Goal: Task Accomplishment & Management: Manage account settings

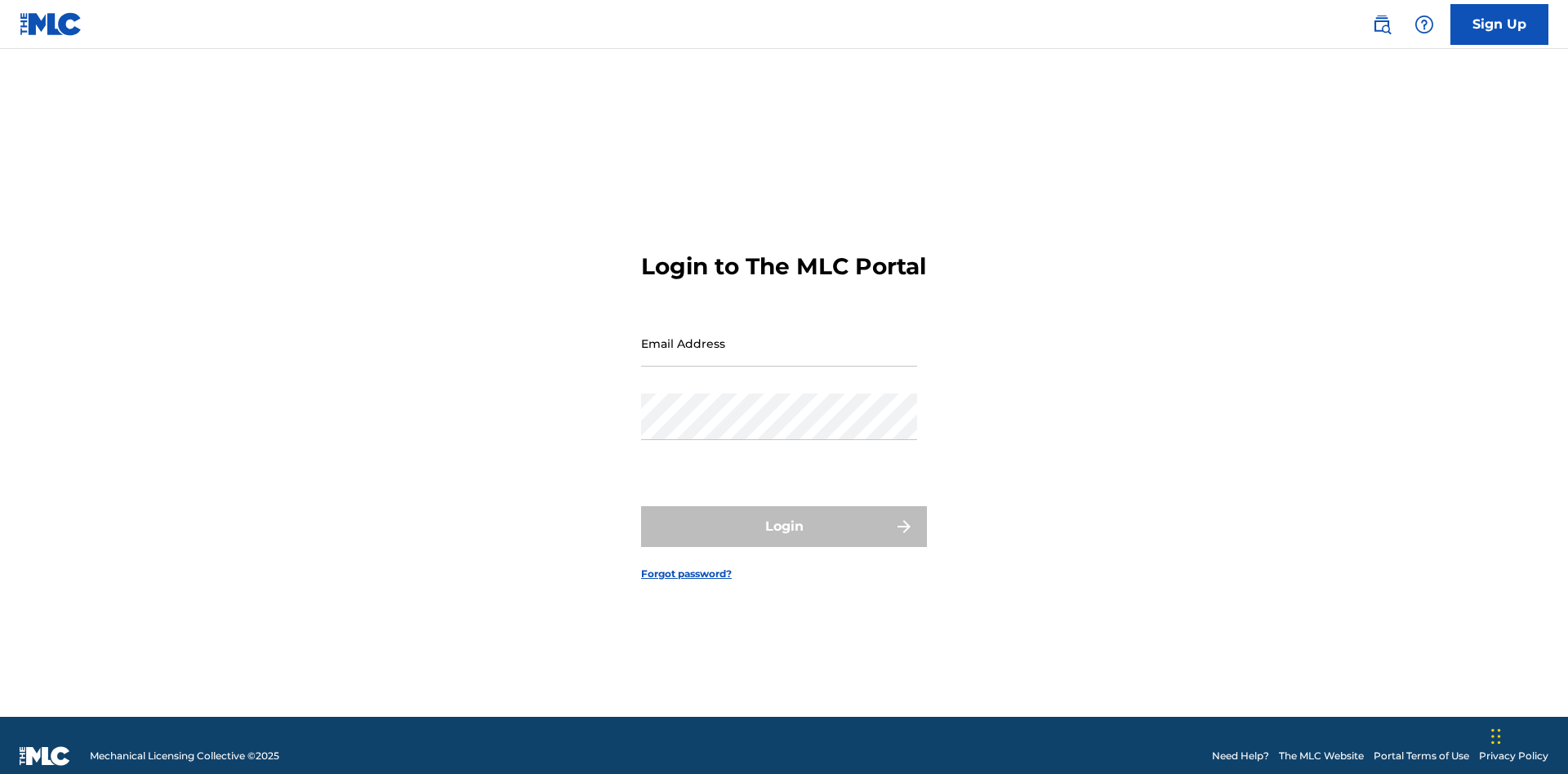
scroll to position [21, 0]
click at [779, 336] on input "Email Address" at bounding box center [780, 343] width 276 height 46
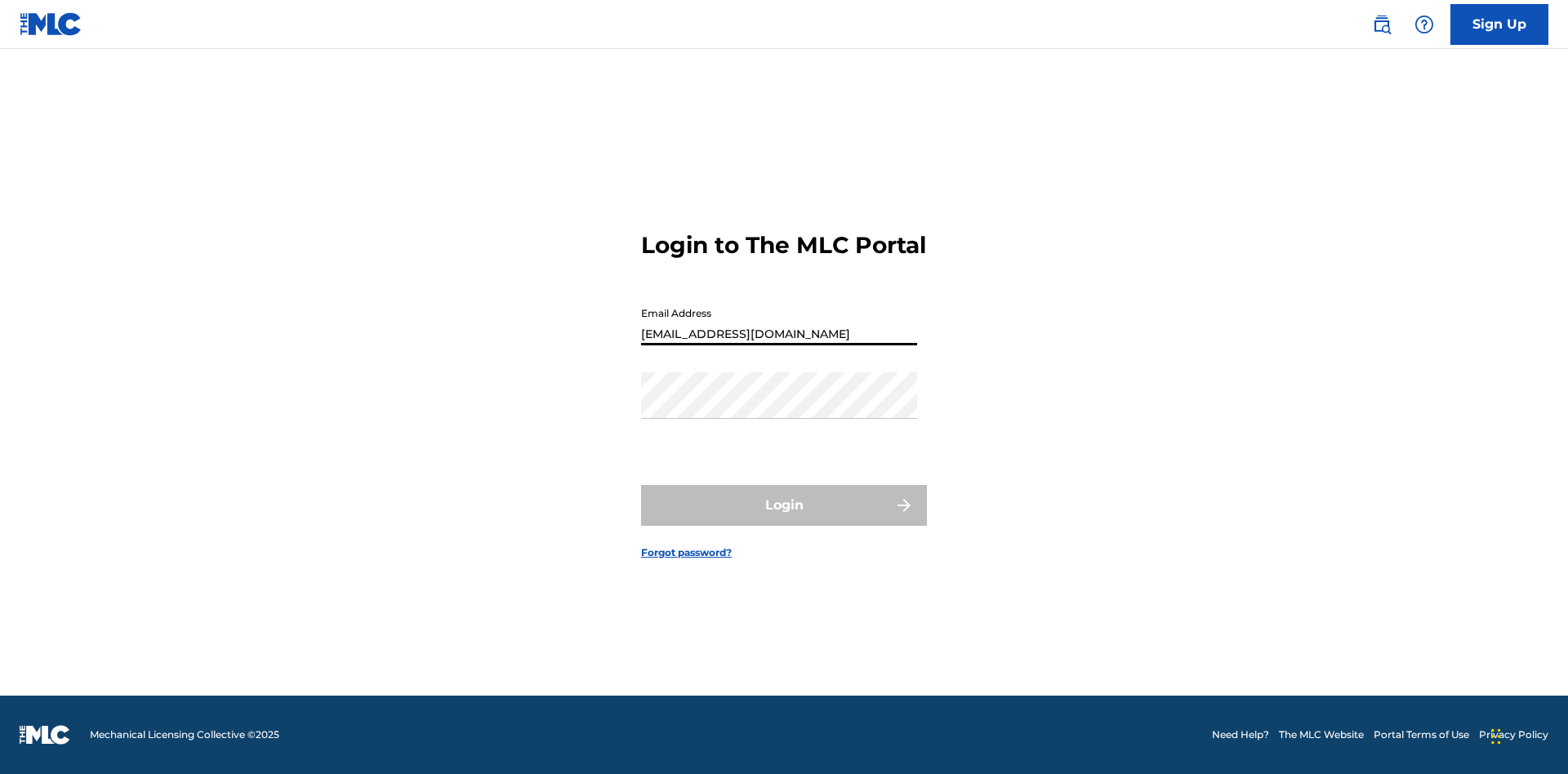
type input "[EMAIL_ADDRESS][DOMAIN_NAME]"
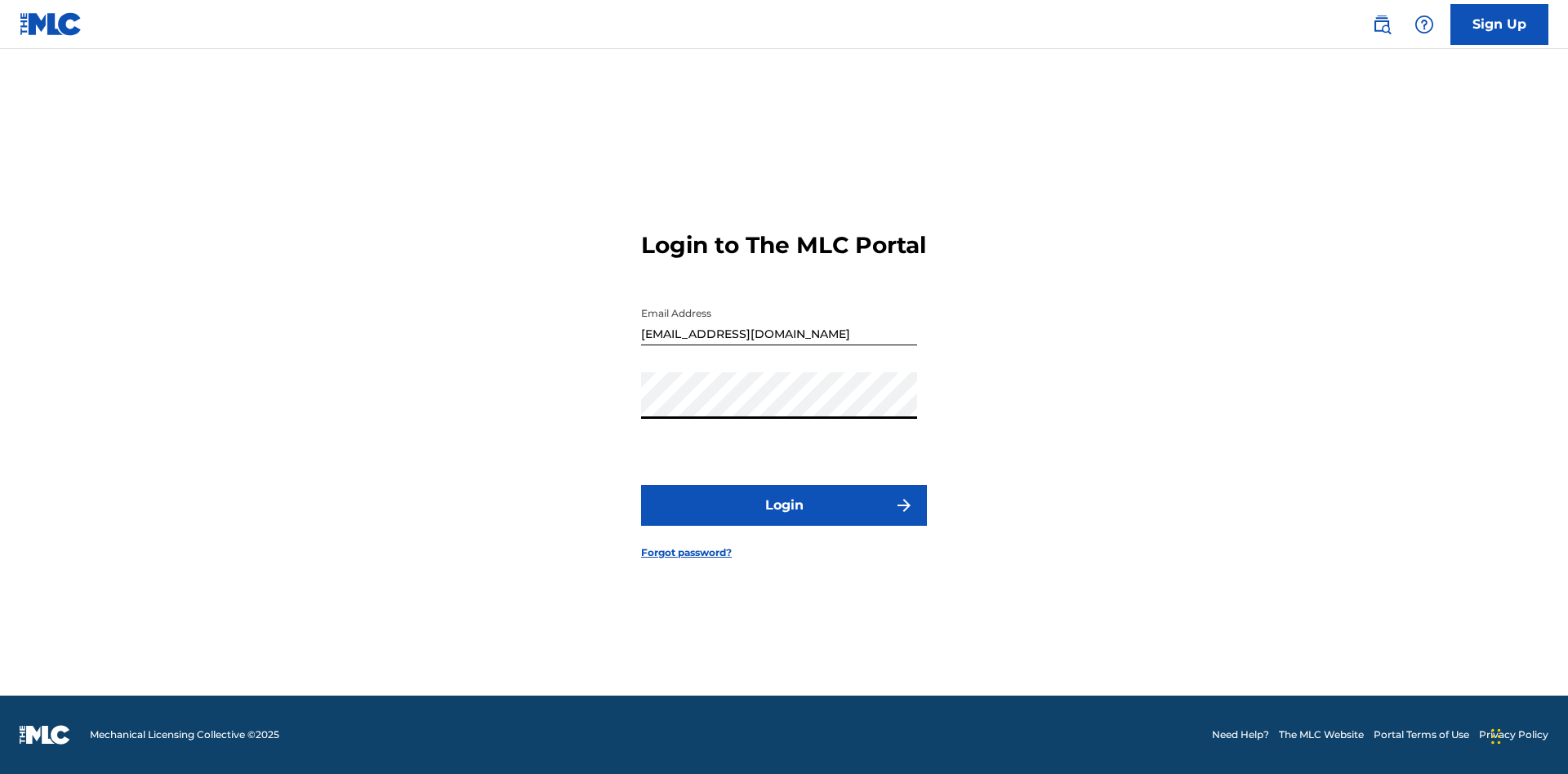
click at [784, 519] on button "Login" at bounding box center [784, 505] width 286 height 41
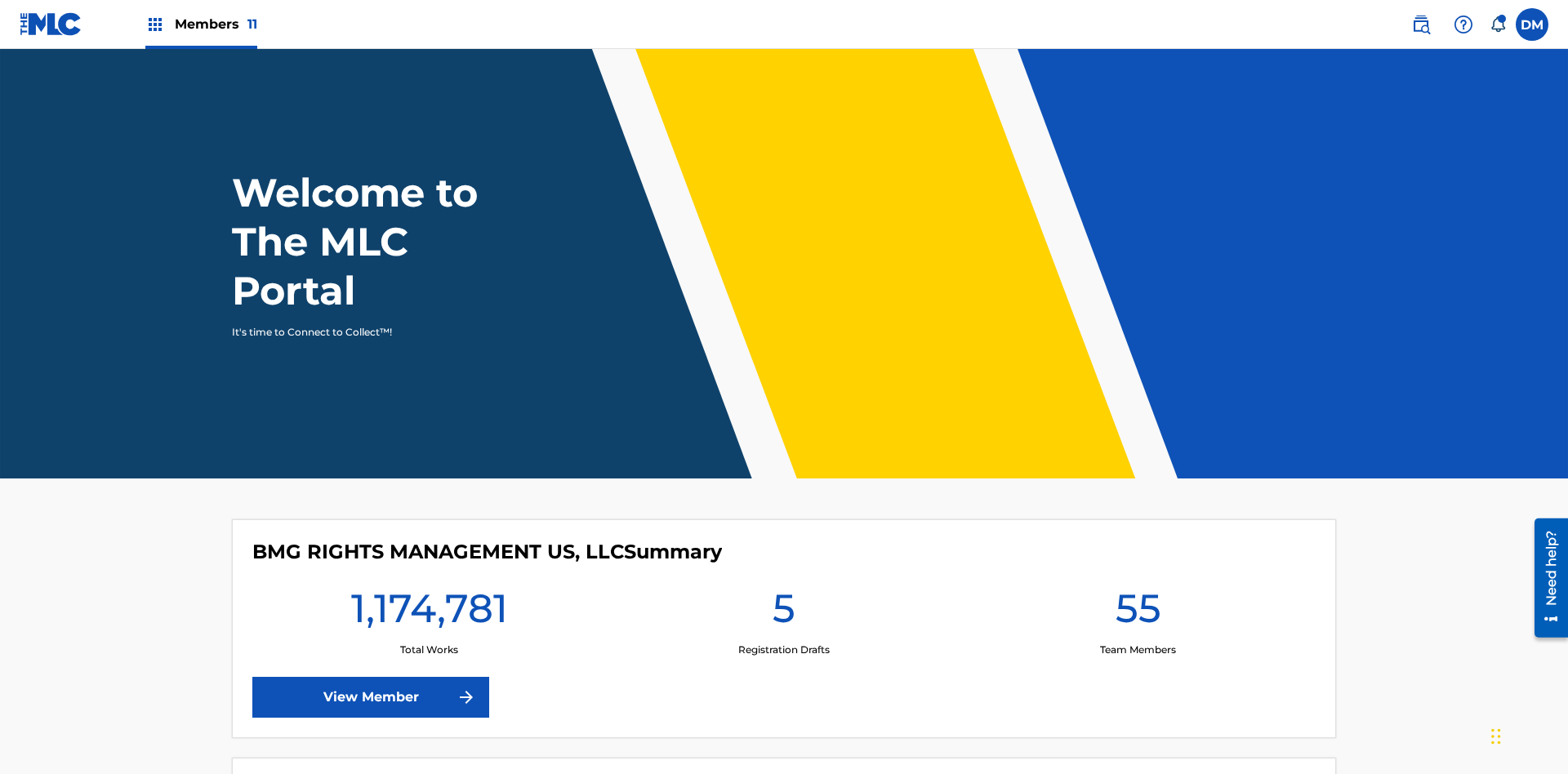
click at [201, 24] on span "Members 11" at bounding box center [216, 25] width 82 height 19
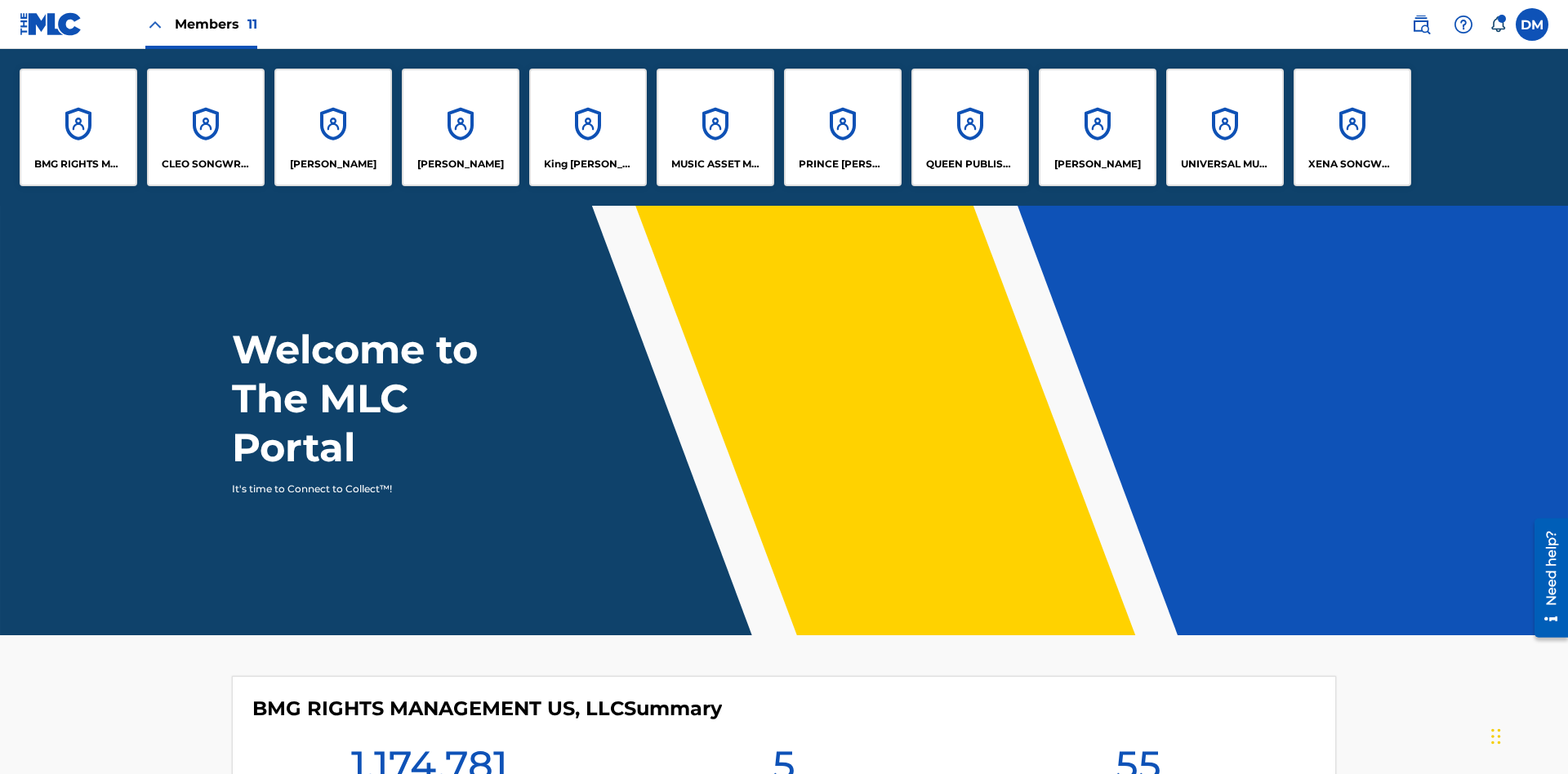
click at [1224, 164] on p "UNIVERSAL MUSIC PUB GROUP" at bounding box center [1225, 165] width 89 height 15
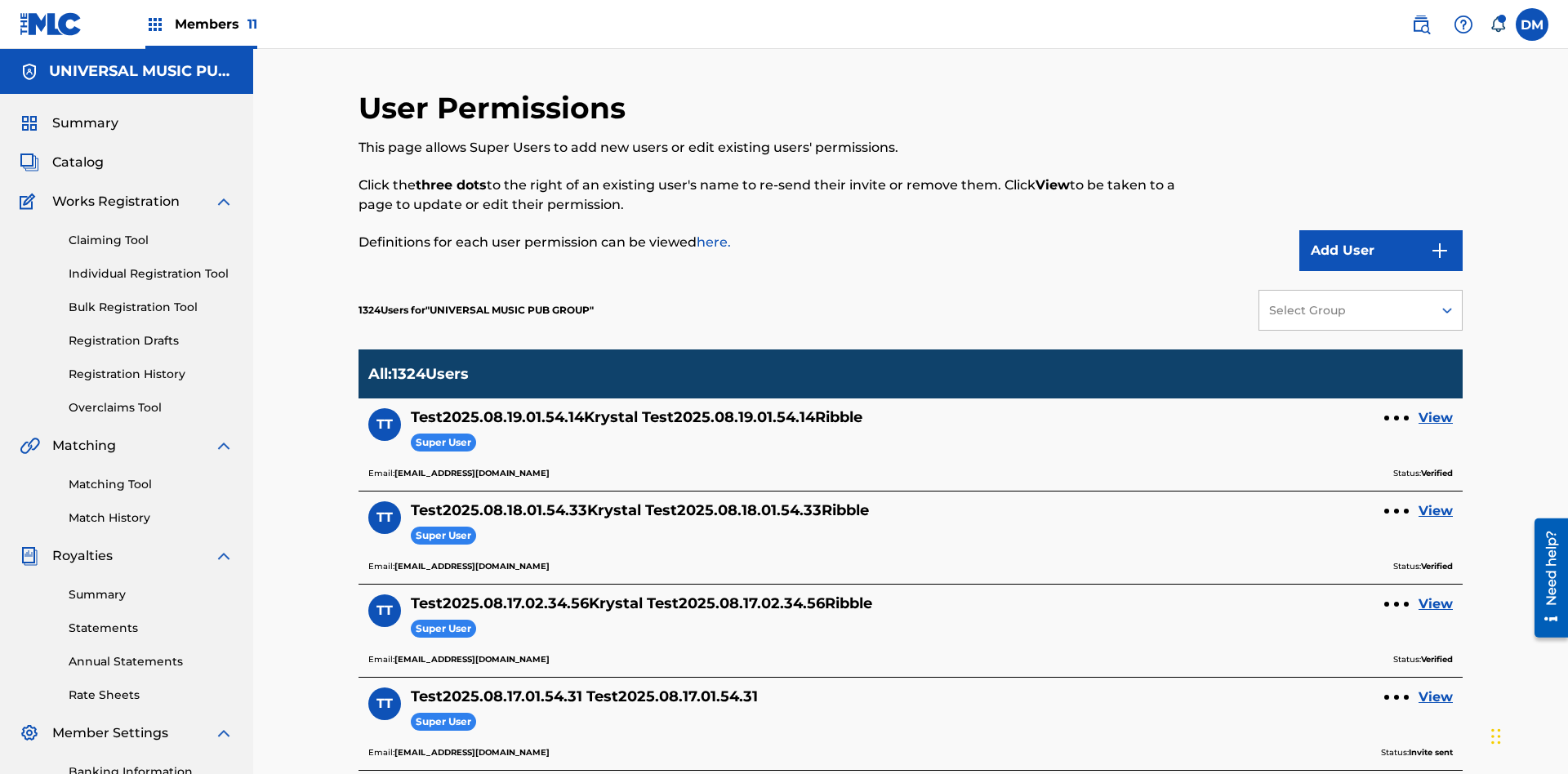
click at [1382, 230] on button "Add User" at bounding box center [1381, 250] width 164 height 41
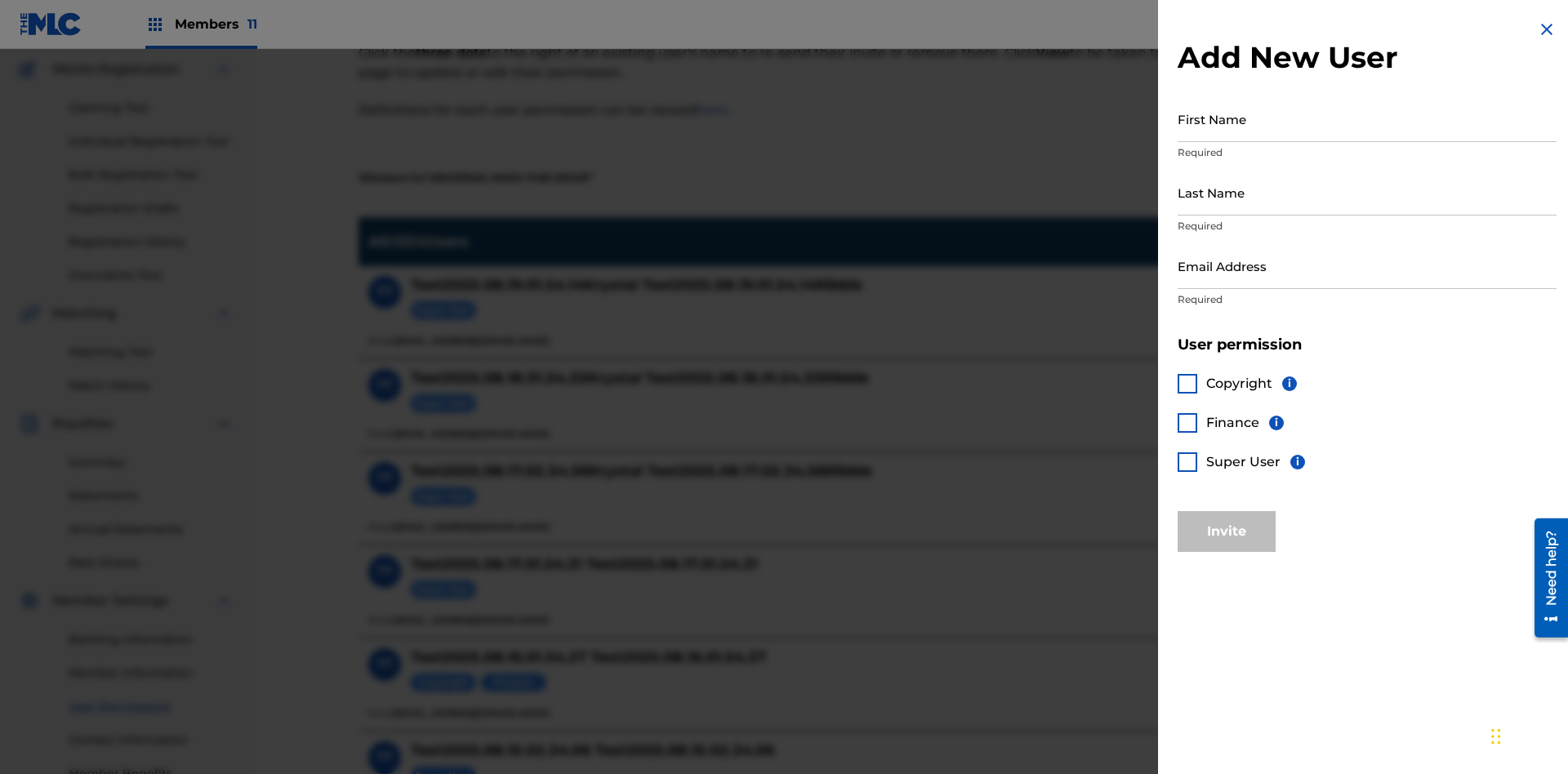
click at [1367, 118] on input "First Name" at bounding box center [1367, 118] width 379 height 46
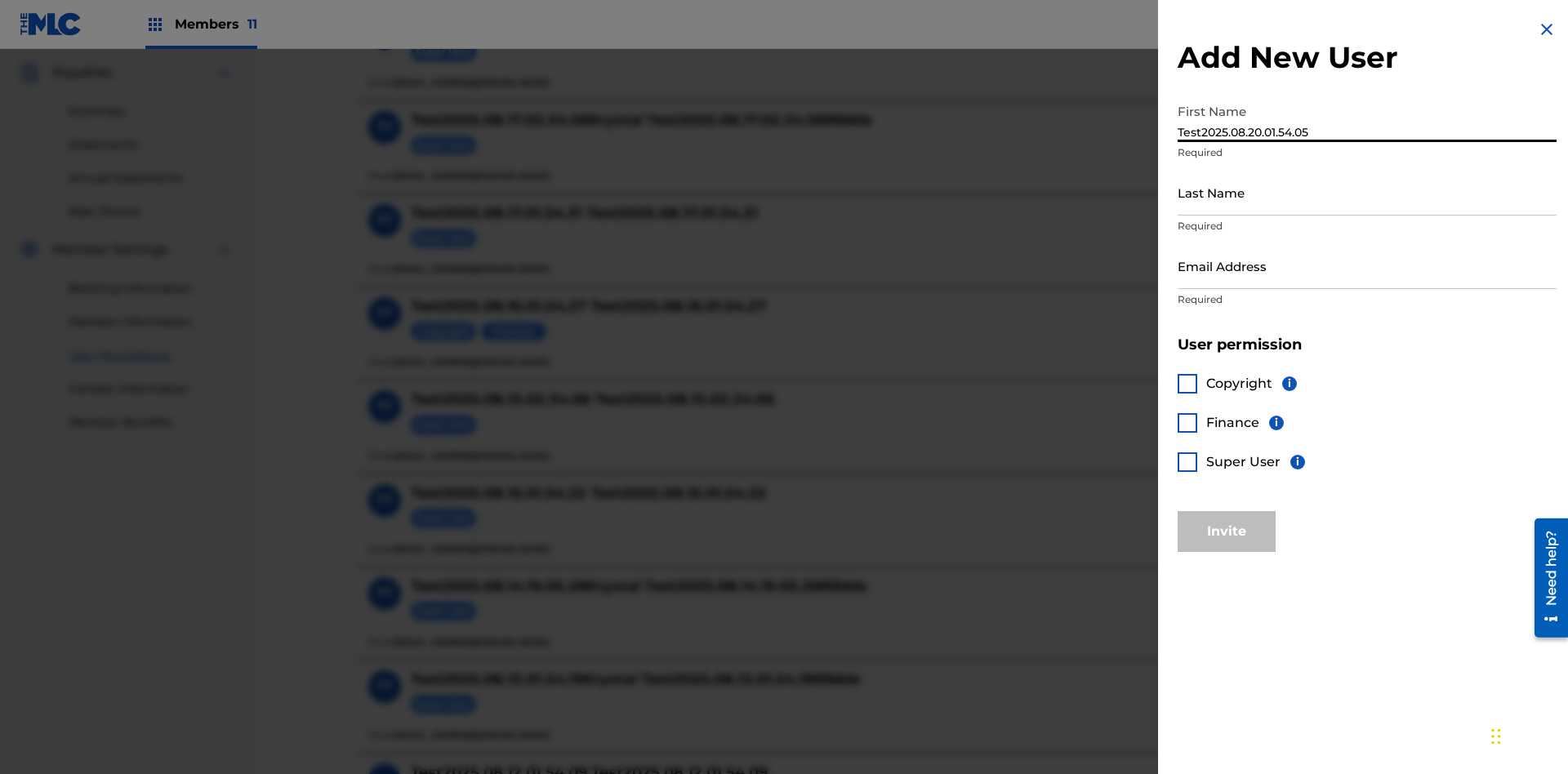
type input "Test2025.08.20.01.54.05"
click at [1367, 192] on input "Last Name" at bounding box center [1367, 192] width 379 height 46
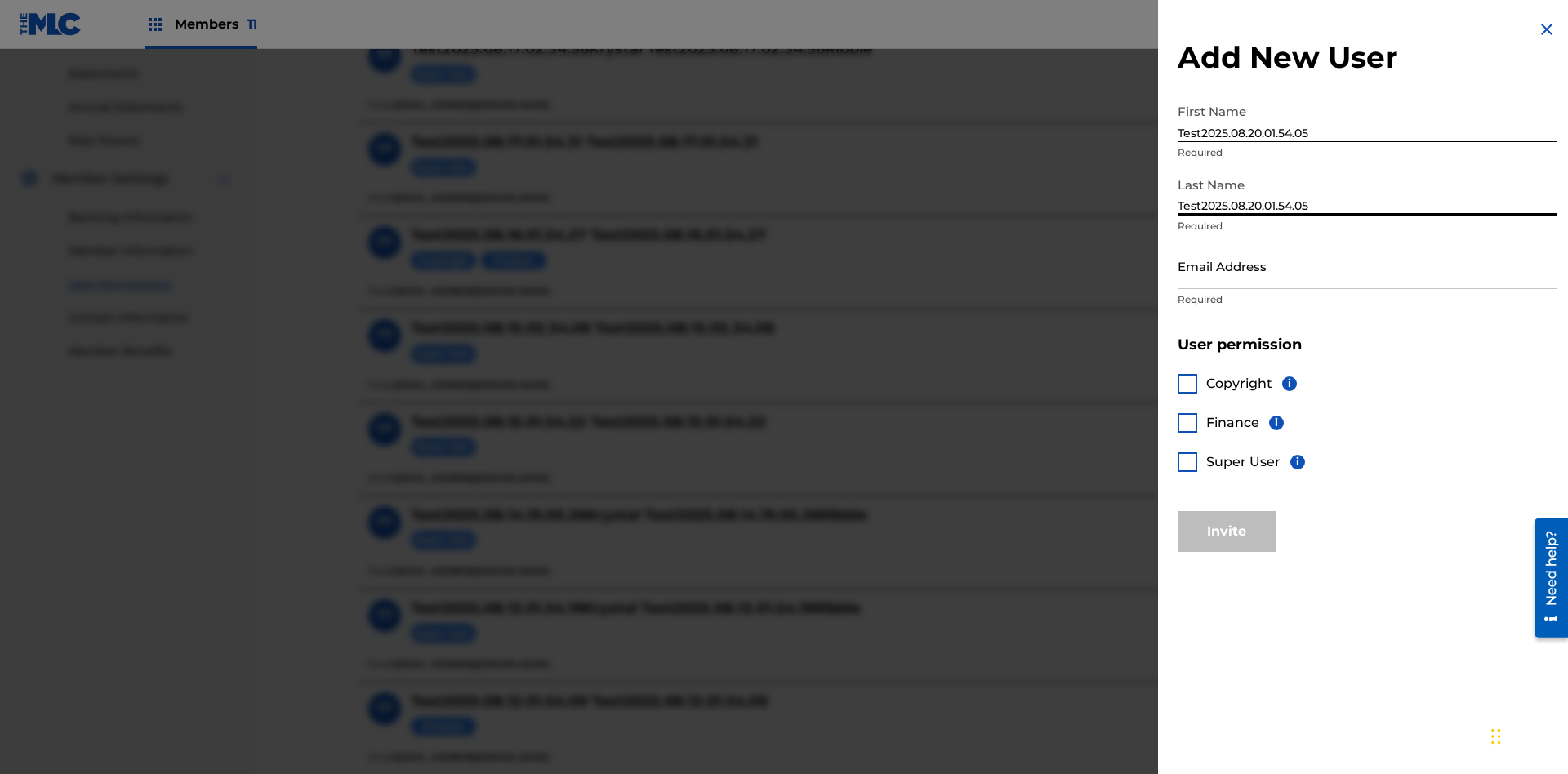
type input "Test2025.08.20.01.54.05"
click at [1367, 266] on input "Email Address" at bounding box center [1367, 265] width 379 height 46
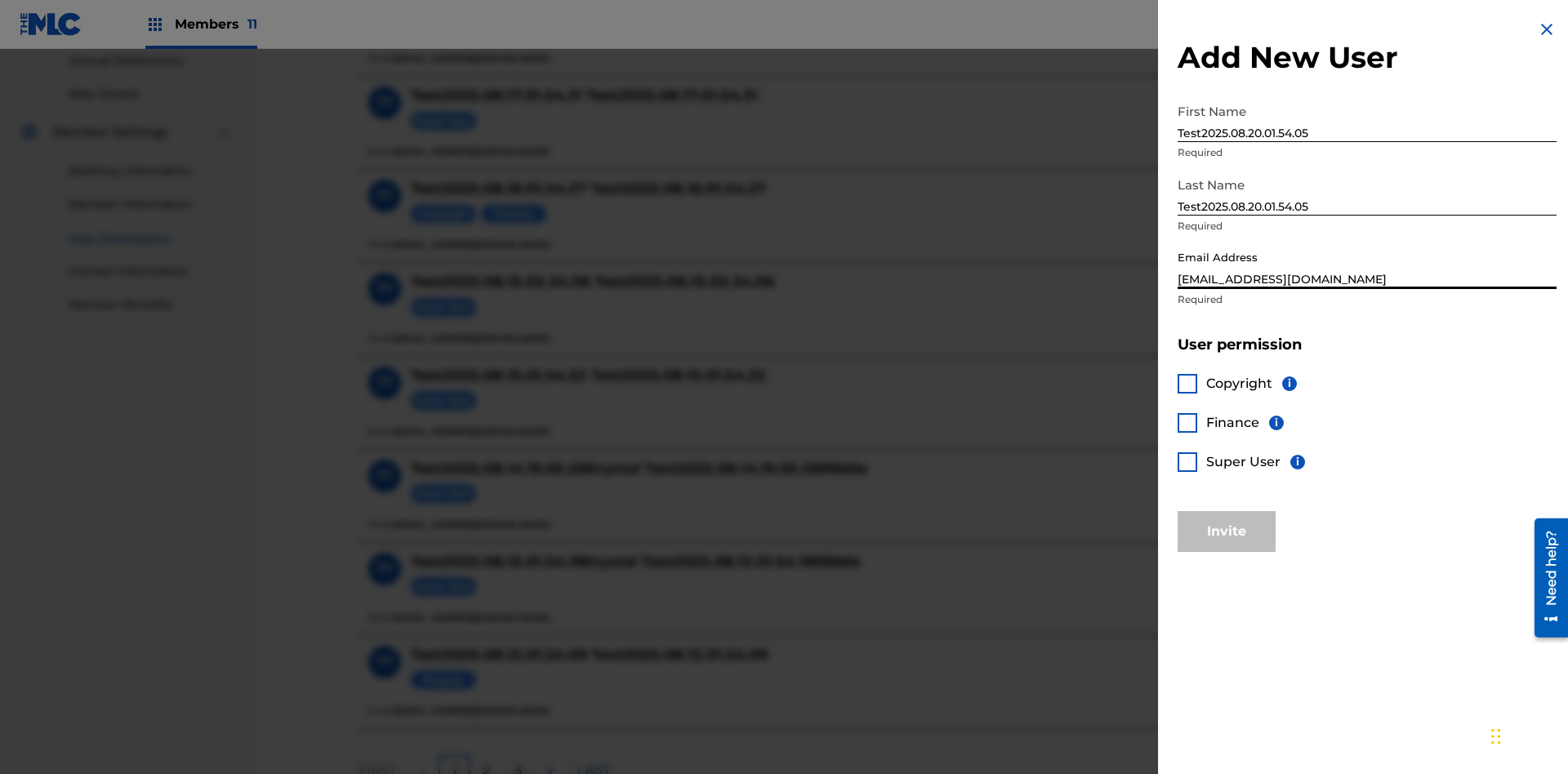
type input "[EMAIL_ADDRESS][DOMAIN_NAME]"
click at [1188, 383] on div at bounding box center [1188, 383] width 20 height 20
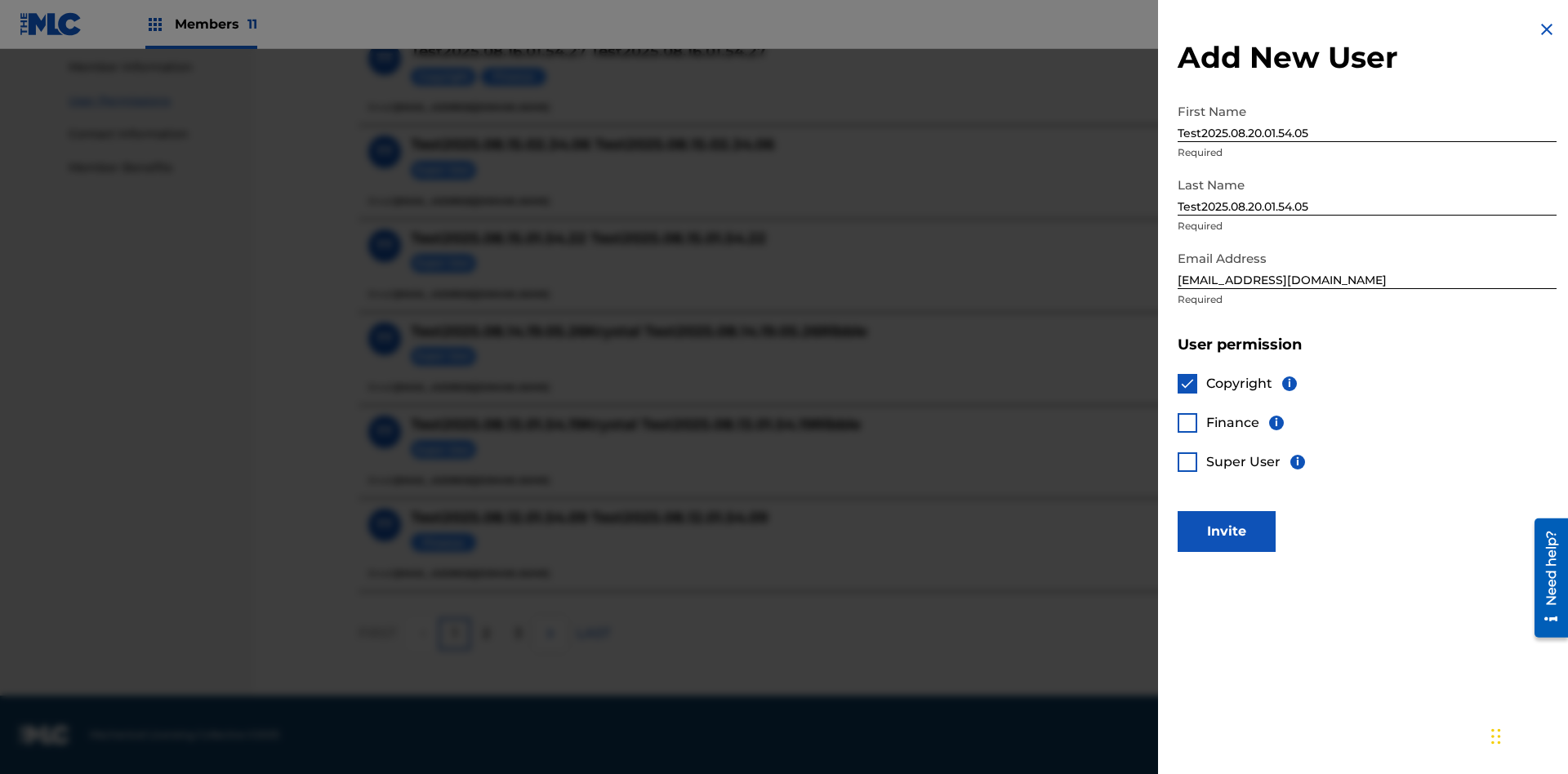
click at [1226, 531] on button "Invite" at bounding box center [1227, 531] width 98 height 41
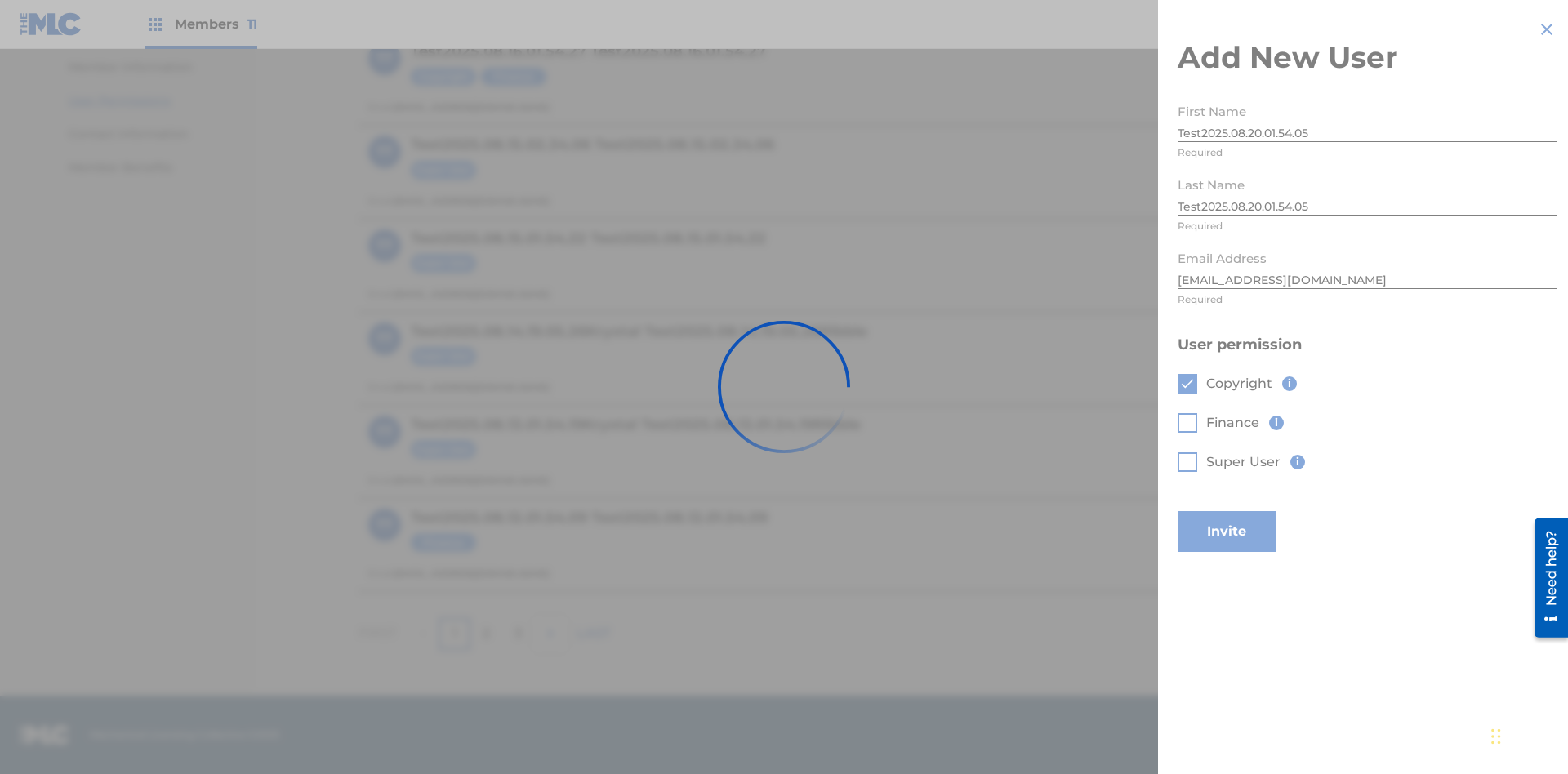
click at [1249, 511] on button "Invite" at bounding box center [1227, 531] width 98 height 41
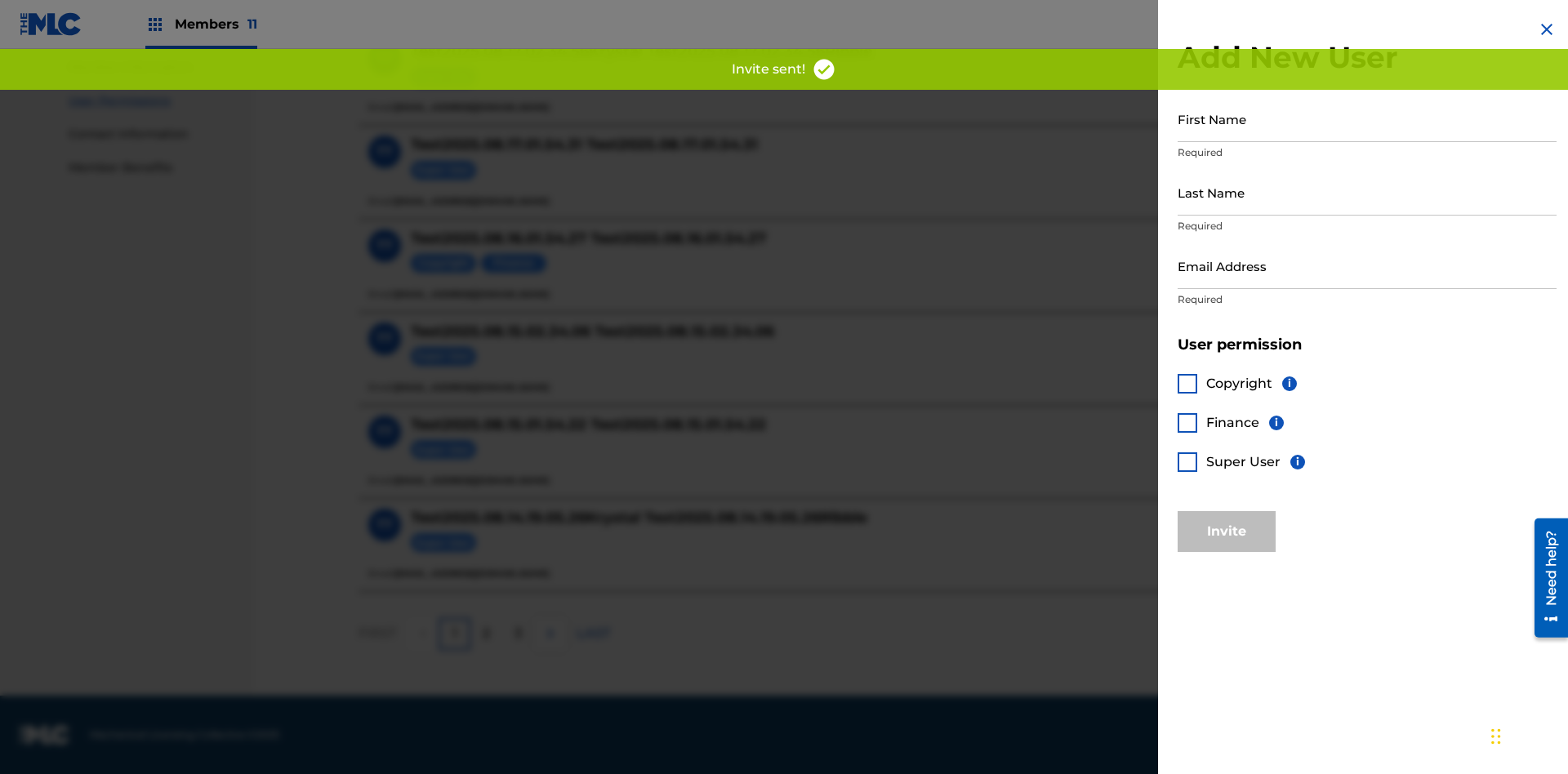
click at [1367, 118] on input "First Name" at bounding box center [1367, 118] width 379 height 46
type input "Test2025.08.20.01.54.07"
click at [1367, 192] on input "Last Name" at bounding box center [1367, 192] width 379 height 46
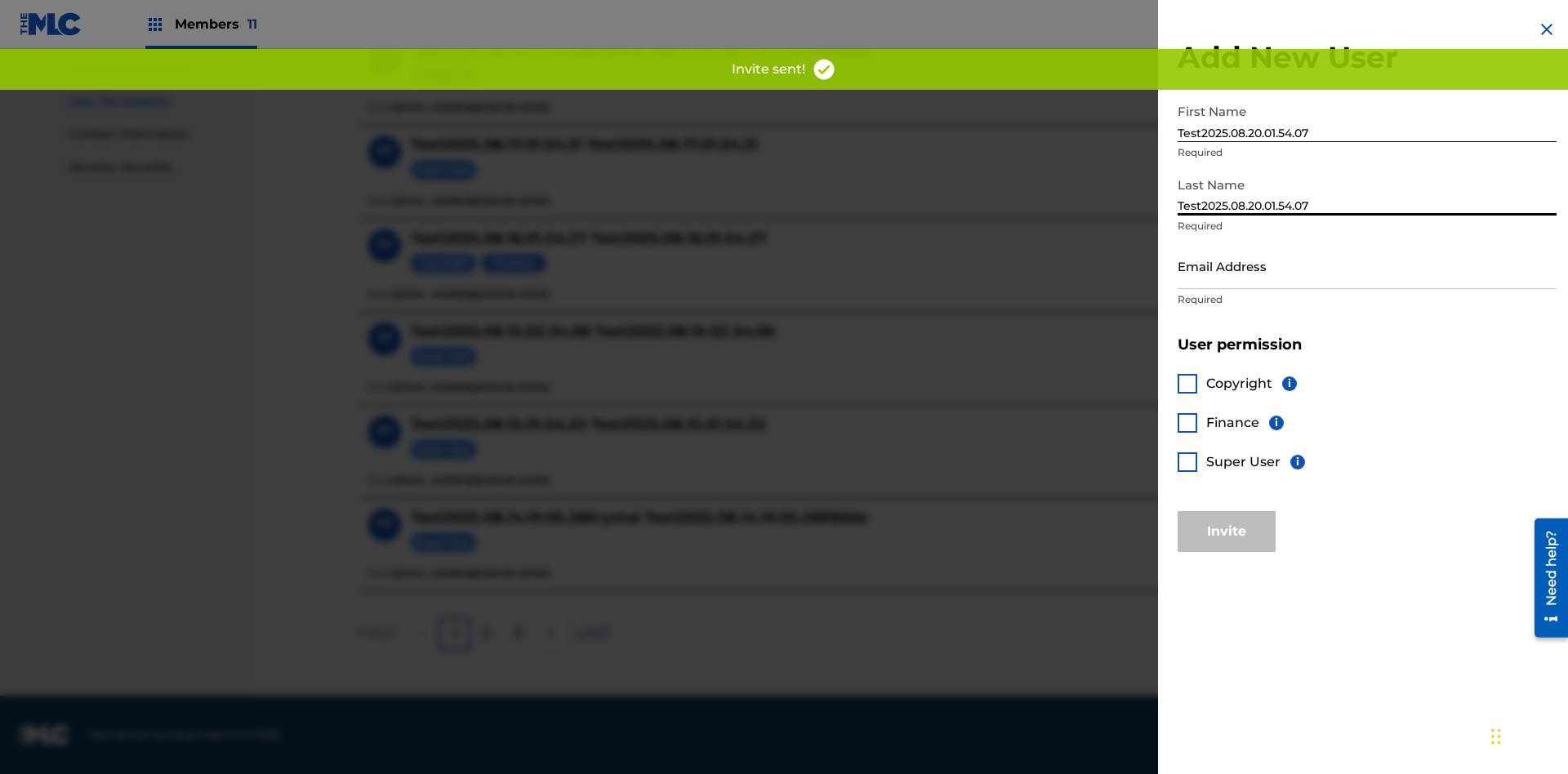
type input "Test2025.08.20.01.54.07"
click at [1367, 266] on input "Email Address" at bounding box center [1367, 265] width 379 height 46
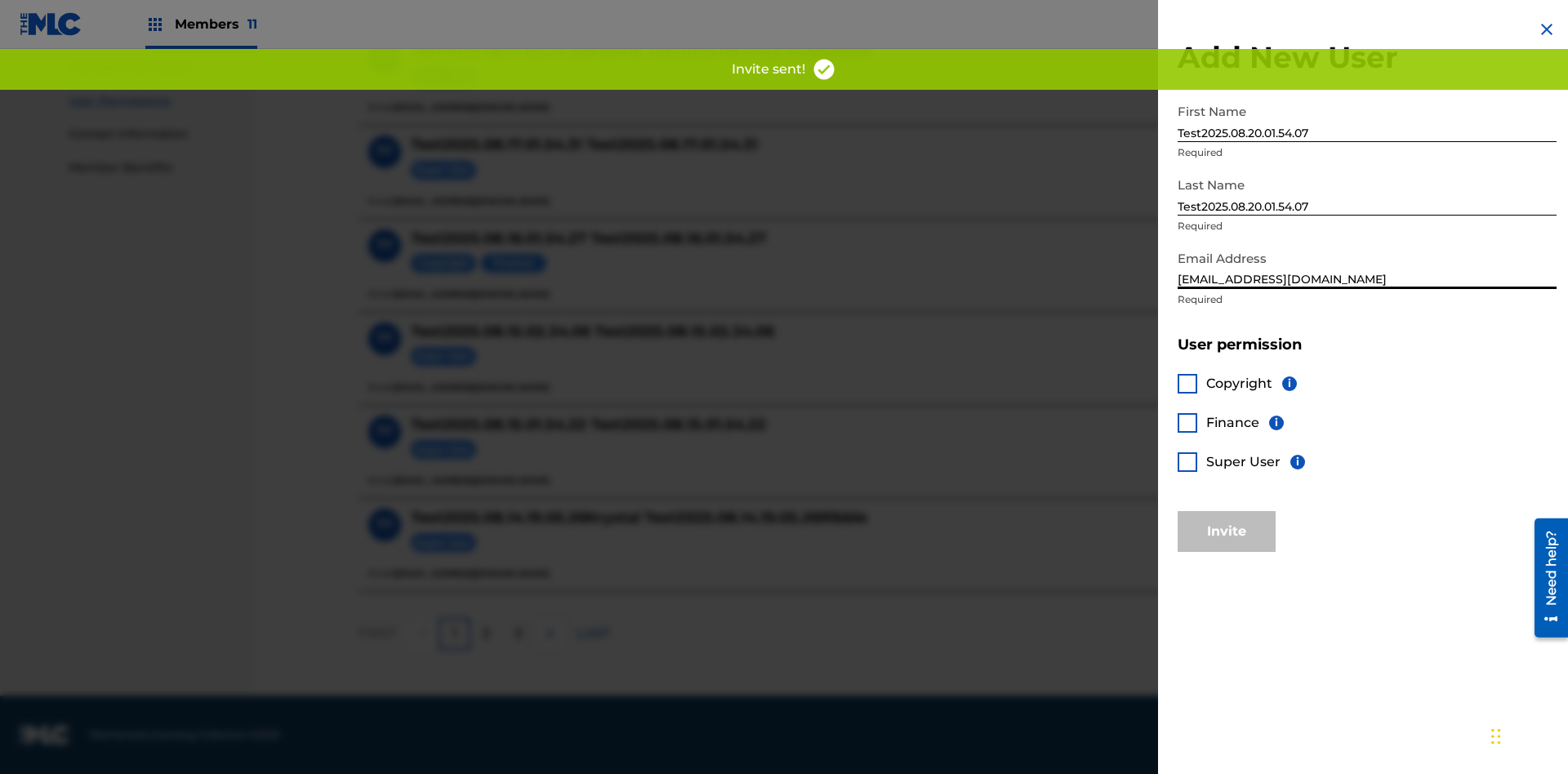
type input "[EMAIL_ADDRESS][DOMAIN_NAME]"
click at [1188, 422] on div at bounding box center [1188, 423] width 20 height 20
click at [1226, 531] on button "Invite" at bounding box center [1227, 531] width 98 height 41
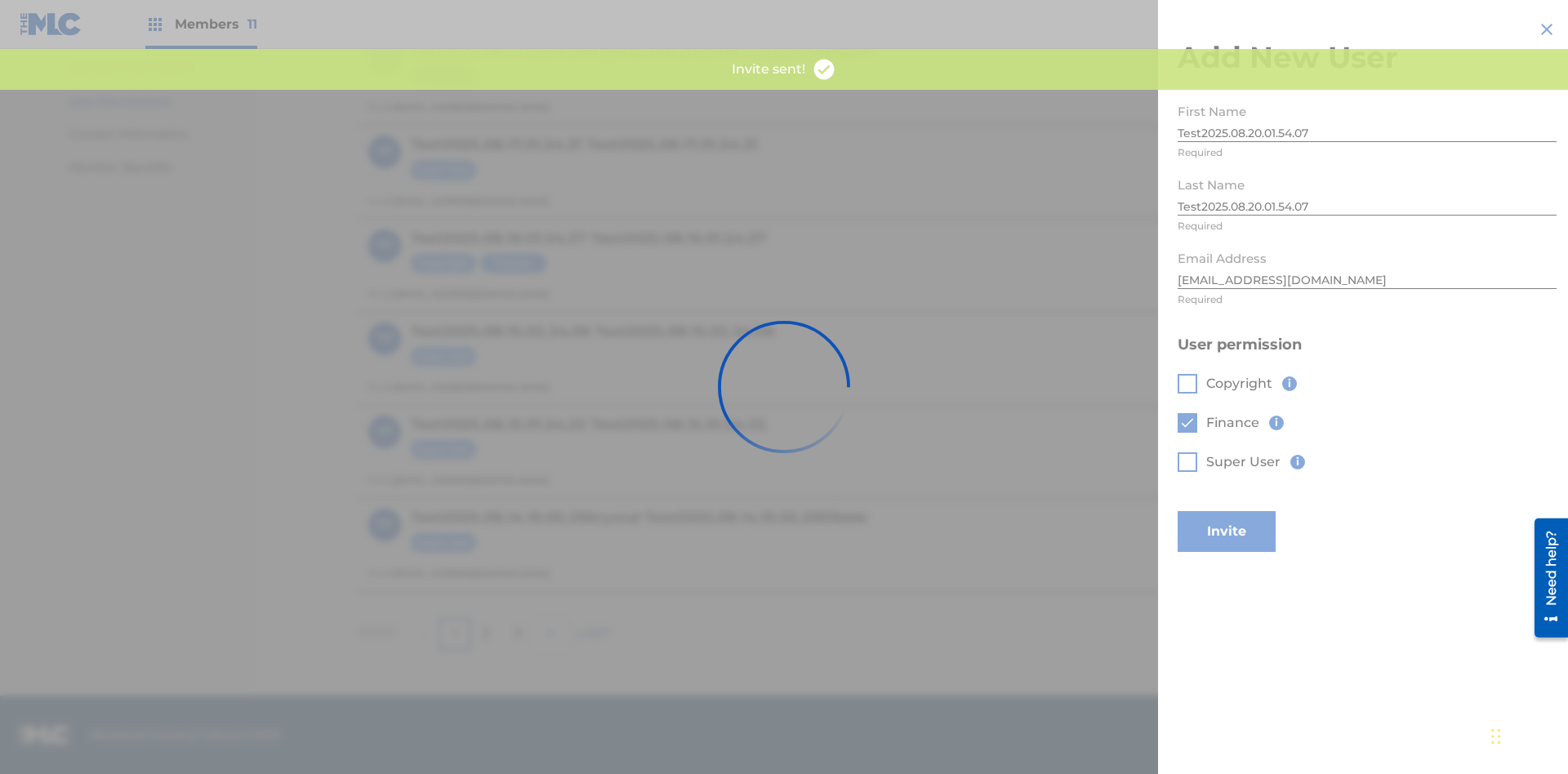
click at [1249, 511] on button "Invite" at bounding box center [1227, 531] width 98 height 41
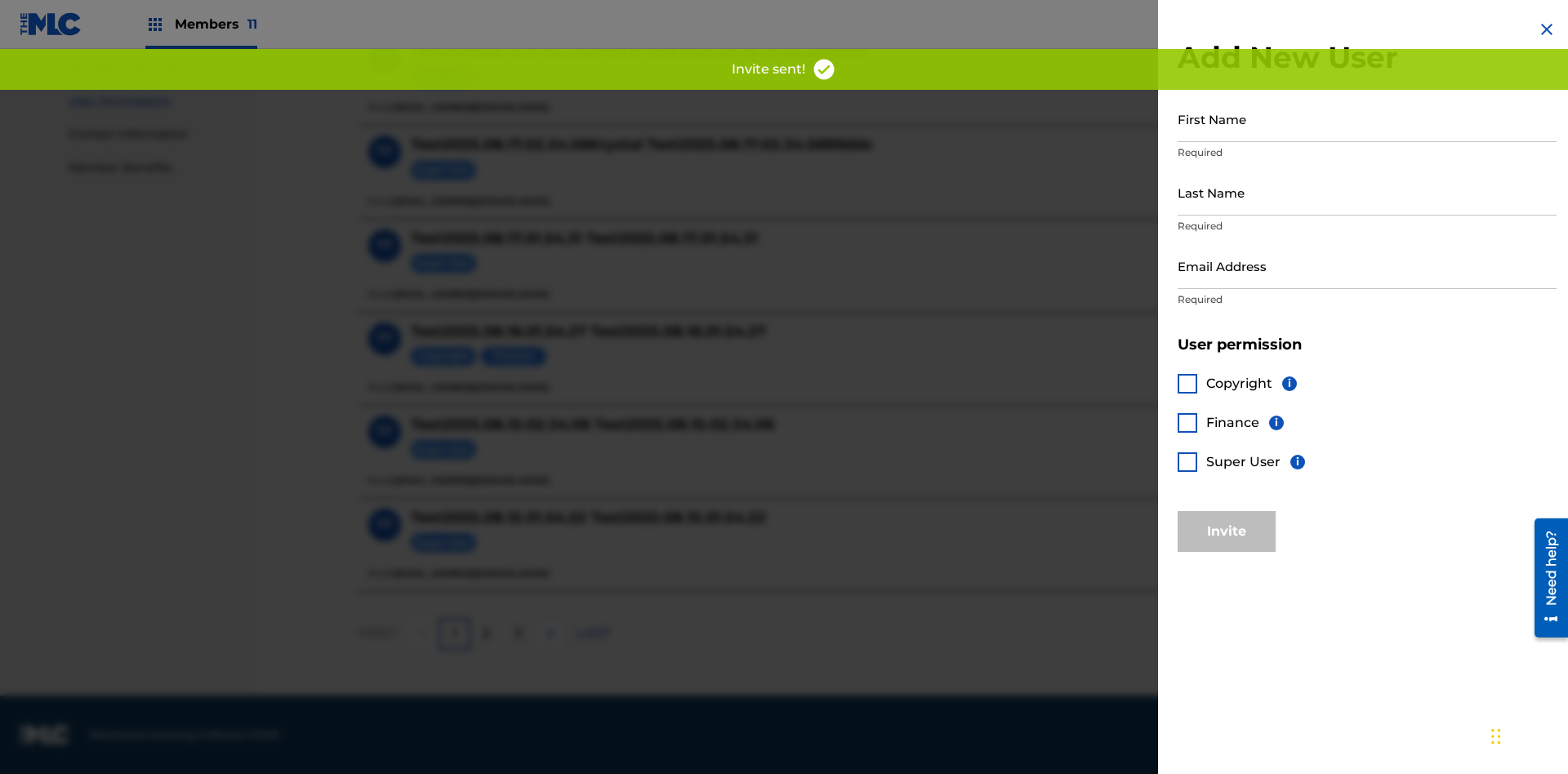
click at [1367, 118] on input "First Name" at bounding box center [1367, 118] width 379 height 46
type input "Test2025.08.20.01.54.10"
click at [1367, 192] on input "Last Name" at bounding box center [1367, 192] width 379 height 46
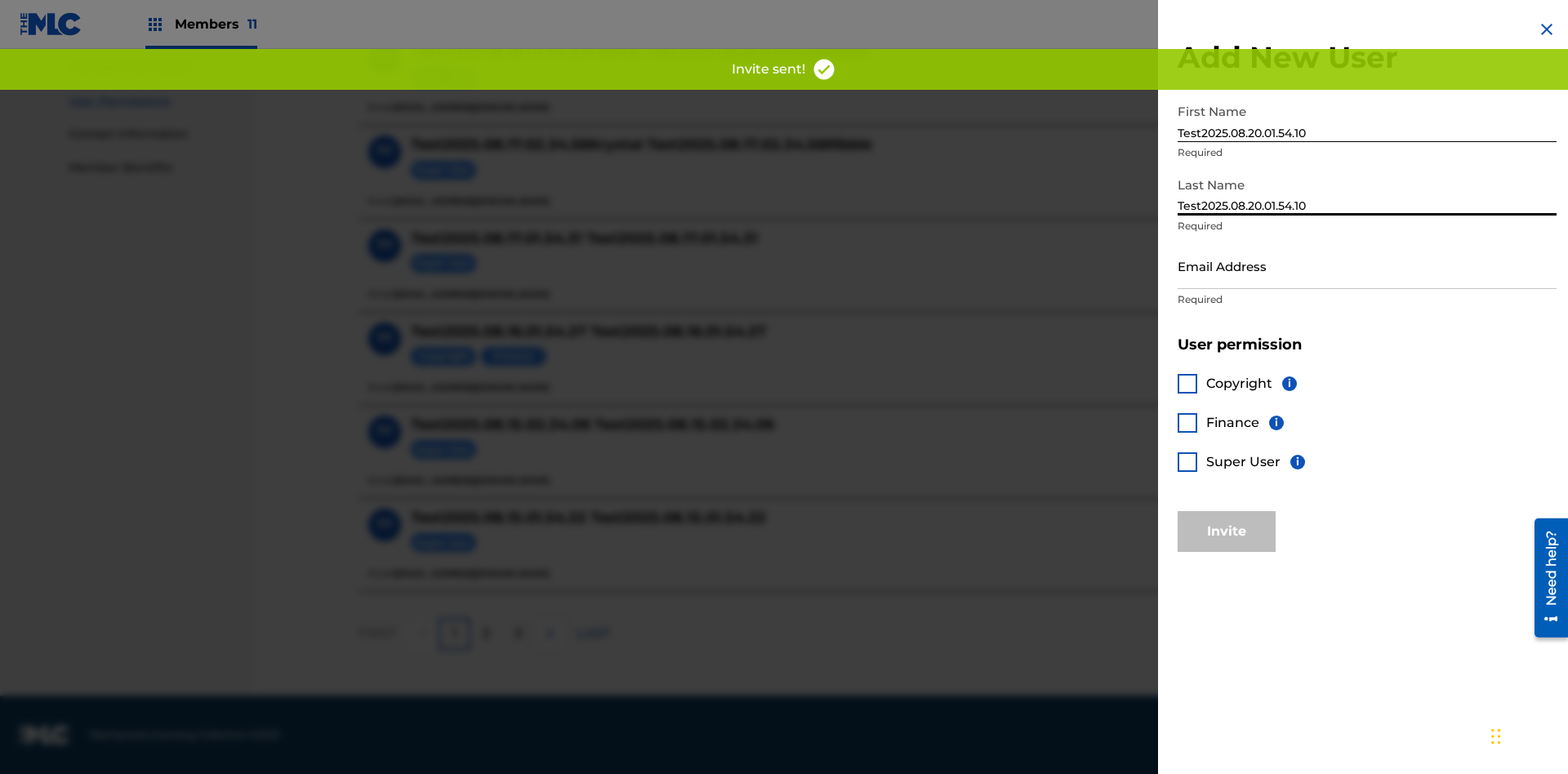
type input "Test2025.08.20.01.54.10"
click at [1367, 266] on input "Email Address" at bounding box center [1367, 265] width 379 height 46
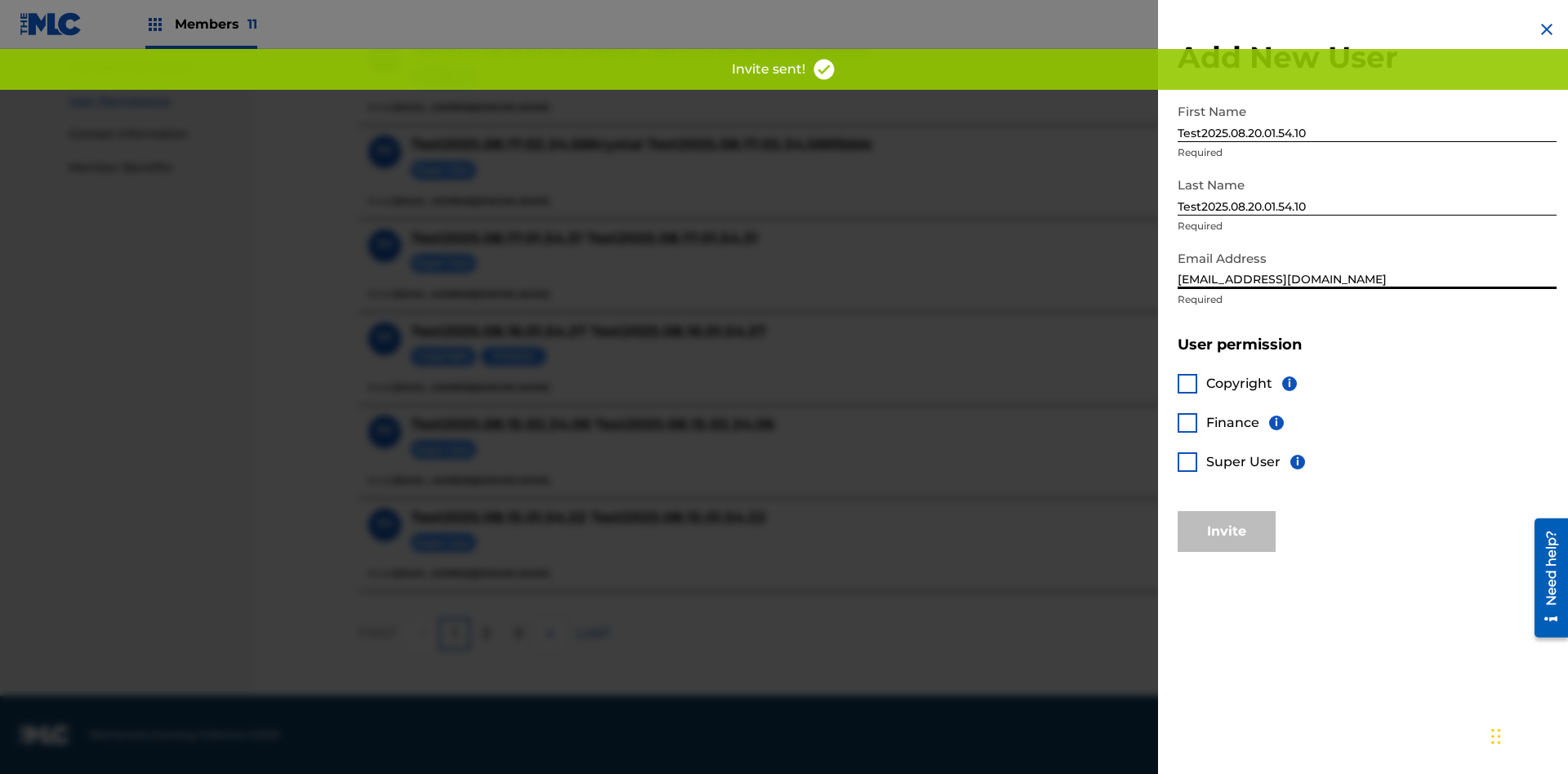
type input "[EMAIL_ADDRESS][DOMAIN_NAME]"
click at [1188, 462] on div at bounding box center [1188, 462] width 20 height 20
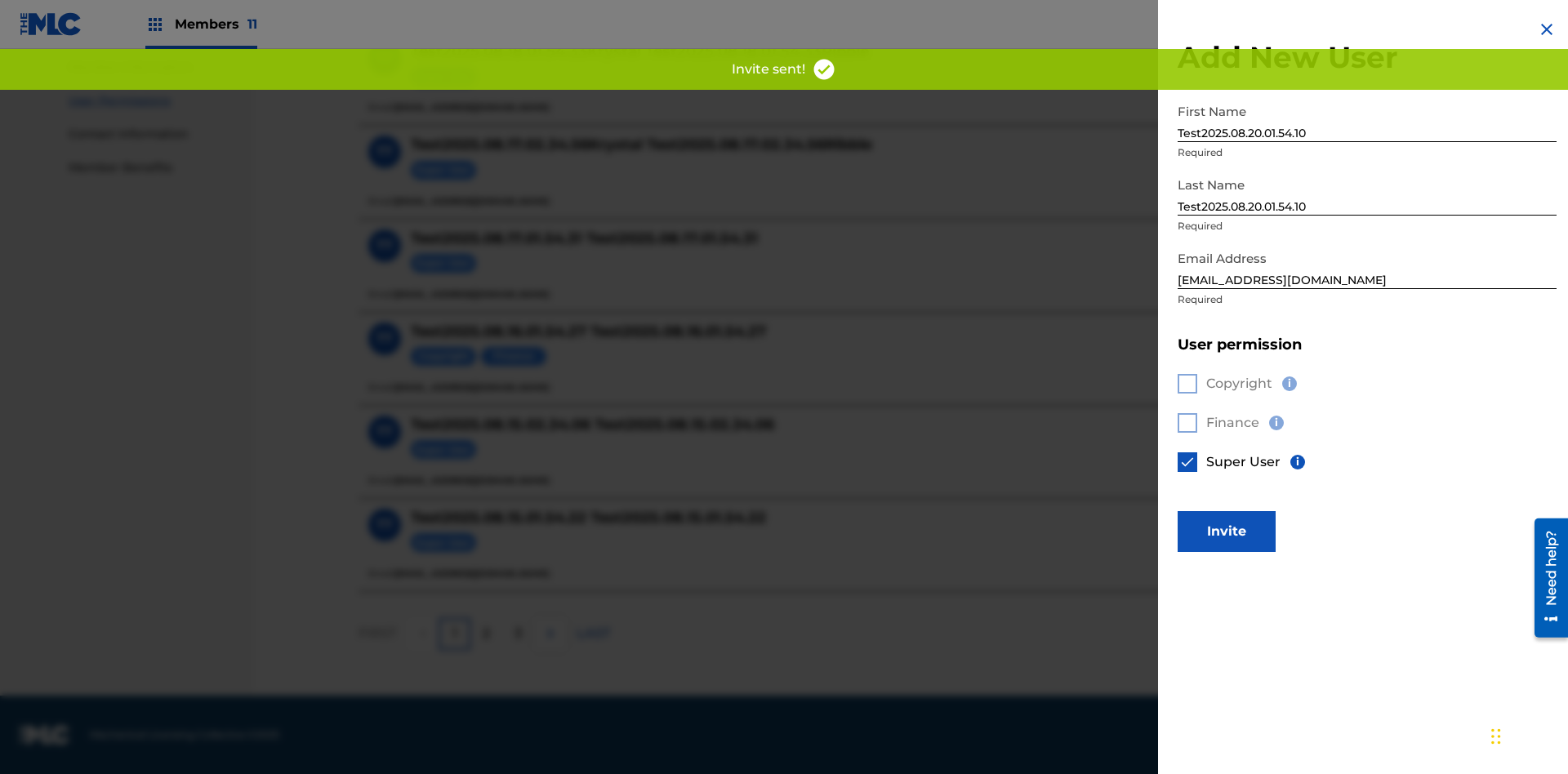
click at [1226, 531] on button "Invite" at bounding box center [1227, 531] width 98 height 41
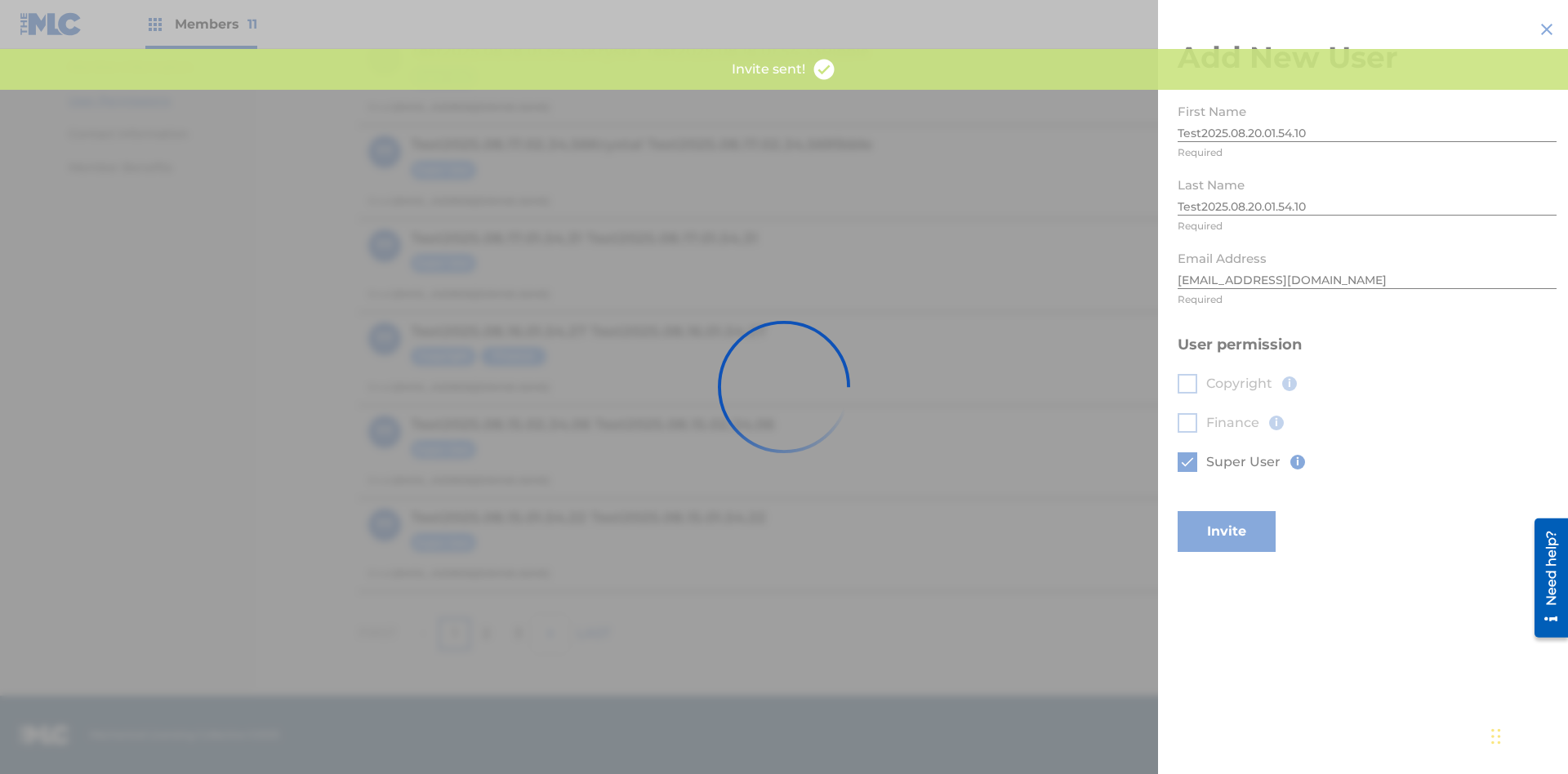
click at [1249, 511] on button "Invite" at bounding box center [1227, 531] width 98 height 41
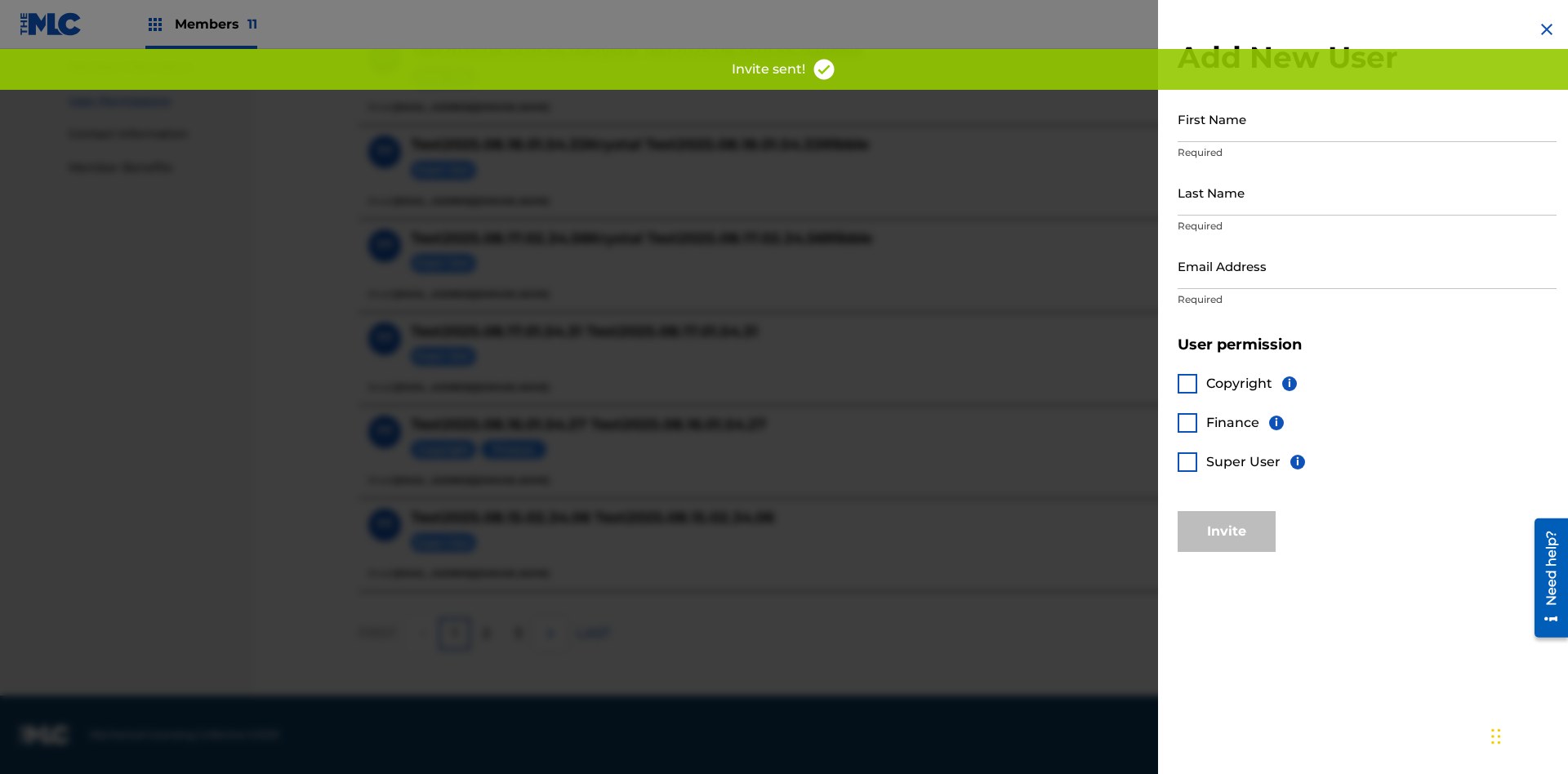
click at [1367, 118] on input "First Name" at bounding box center [1367, 118] width 379 height 46
type input "Test2025.08.20.01.54.12"
click at [1367, 192] on input "Last Name" at bounding box center [1367, 192] width 379 height 46
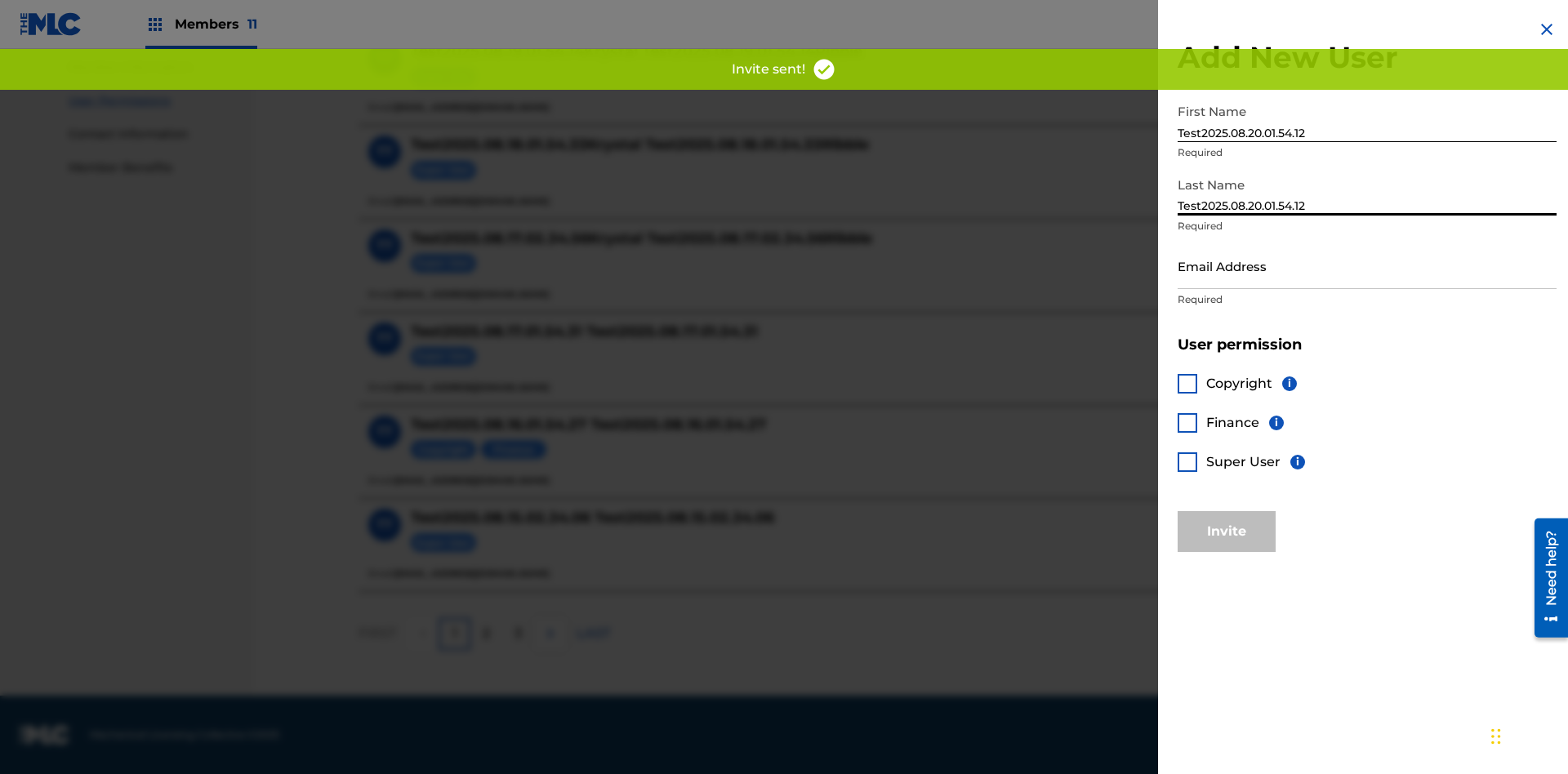
type input "Test2025.08.20.01.54.12"
click at [1367, 266] on input "Email Address" at bounding box center [1367, 265] width 379 height 46
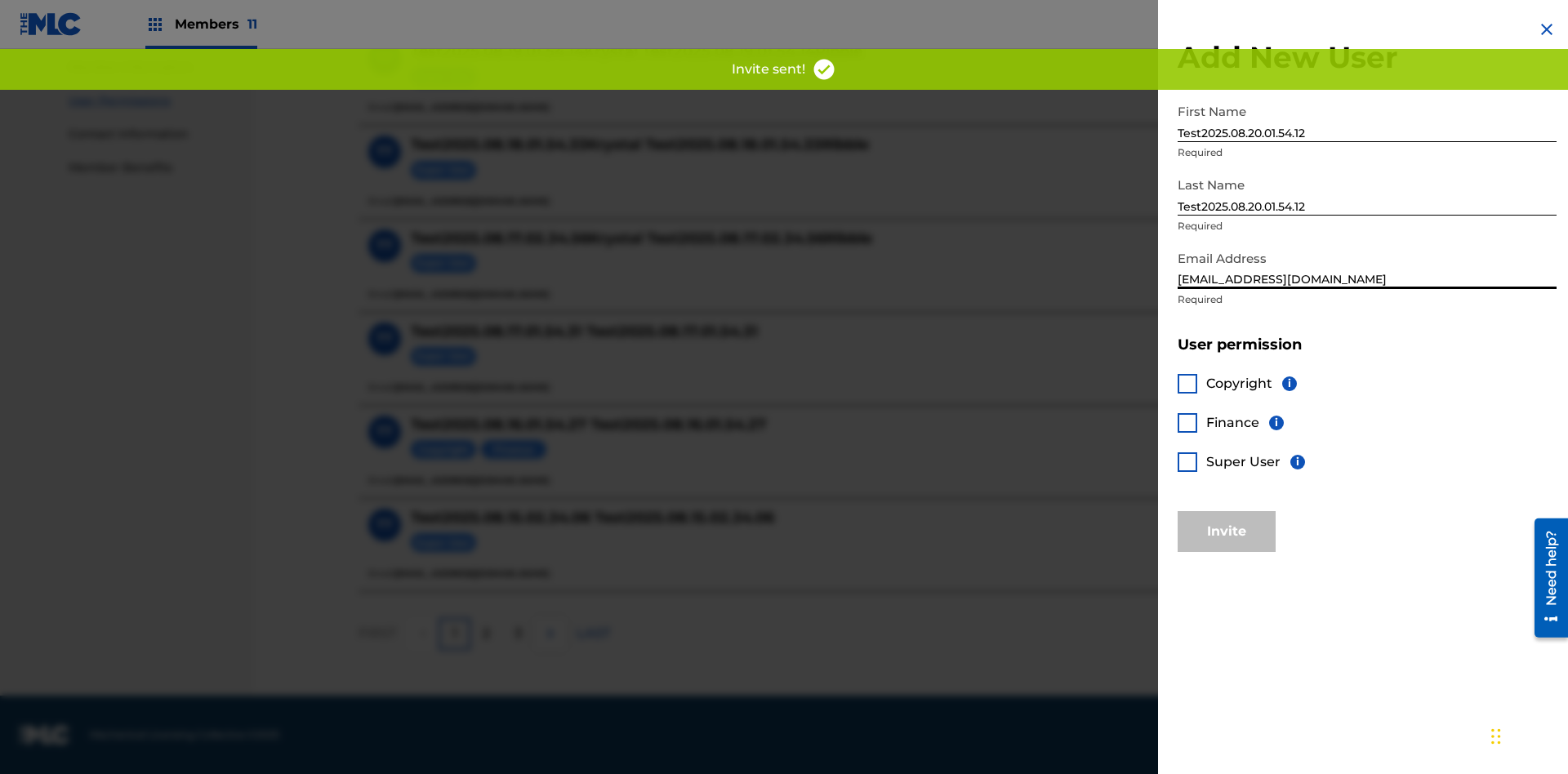
type input "[EMAIL_ADDRESS][DOMAIN_NAME]"
click at [1188, 383] on div at bounding box center [1188, 383] width 20 height 20
click at [1188, 422] on div at bounding box center [1188, 423] width 20 height 20
click at [1226, 531] on button "Invite" at bounding box center [1227, 531] width 98 height 41
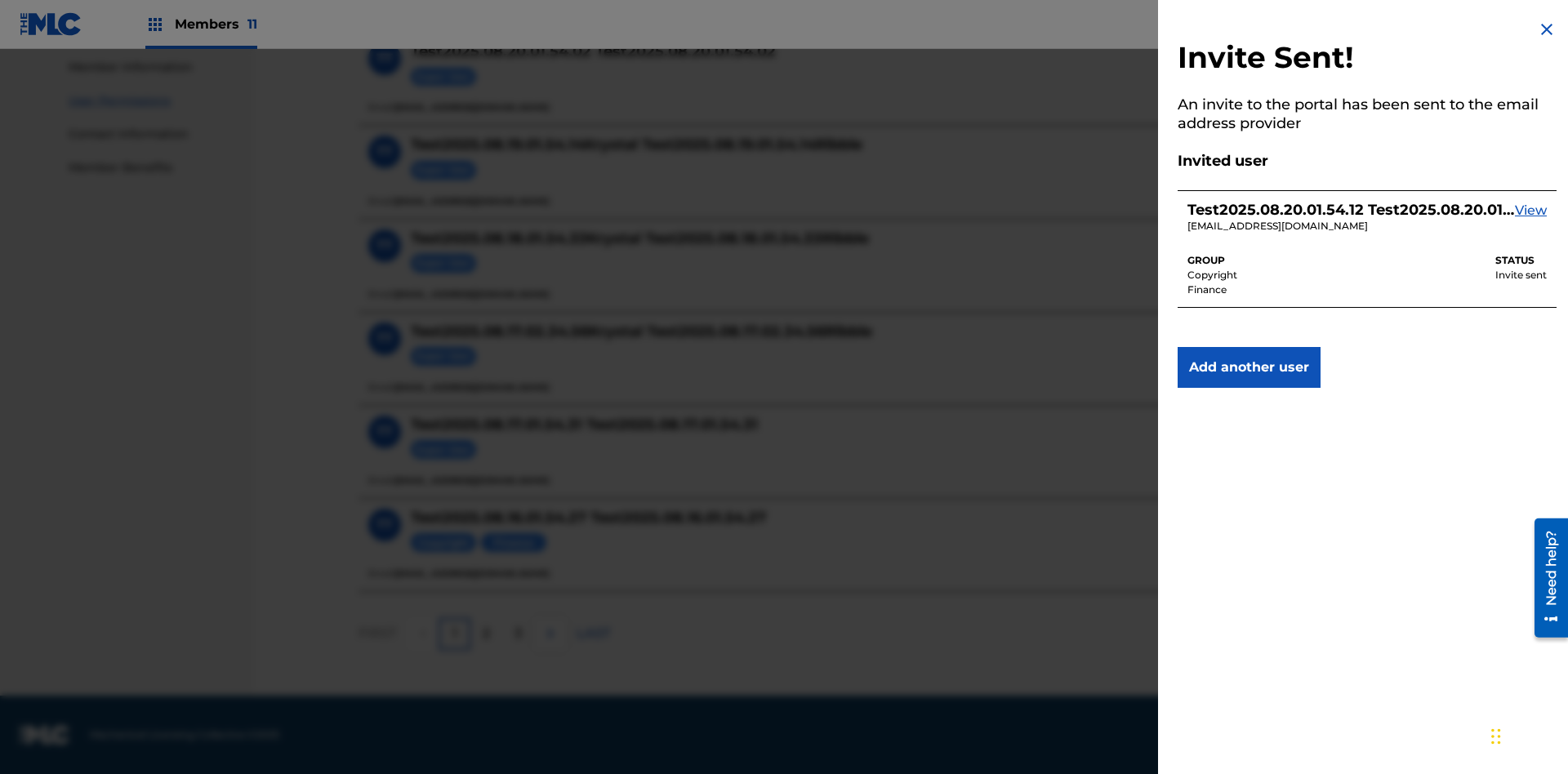
click at [1547, 29] on img at bounding box center [1546, 29] width 20 height 20
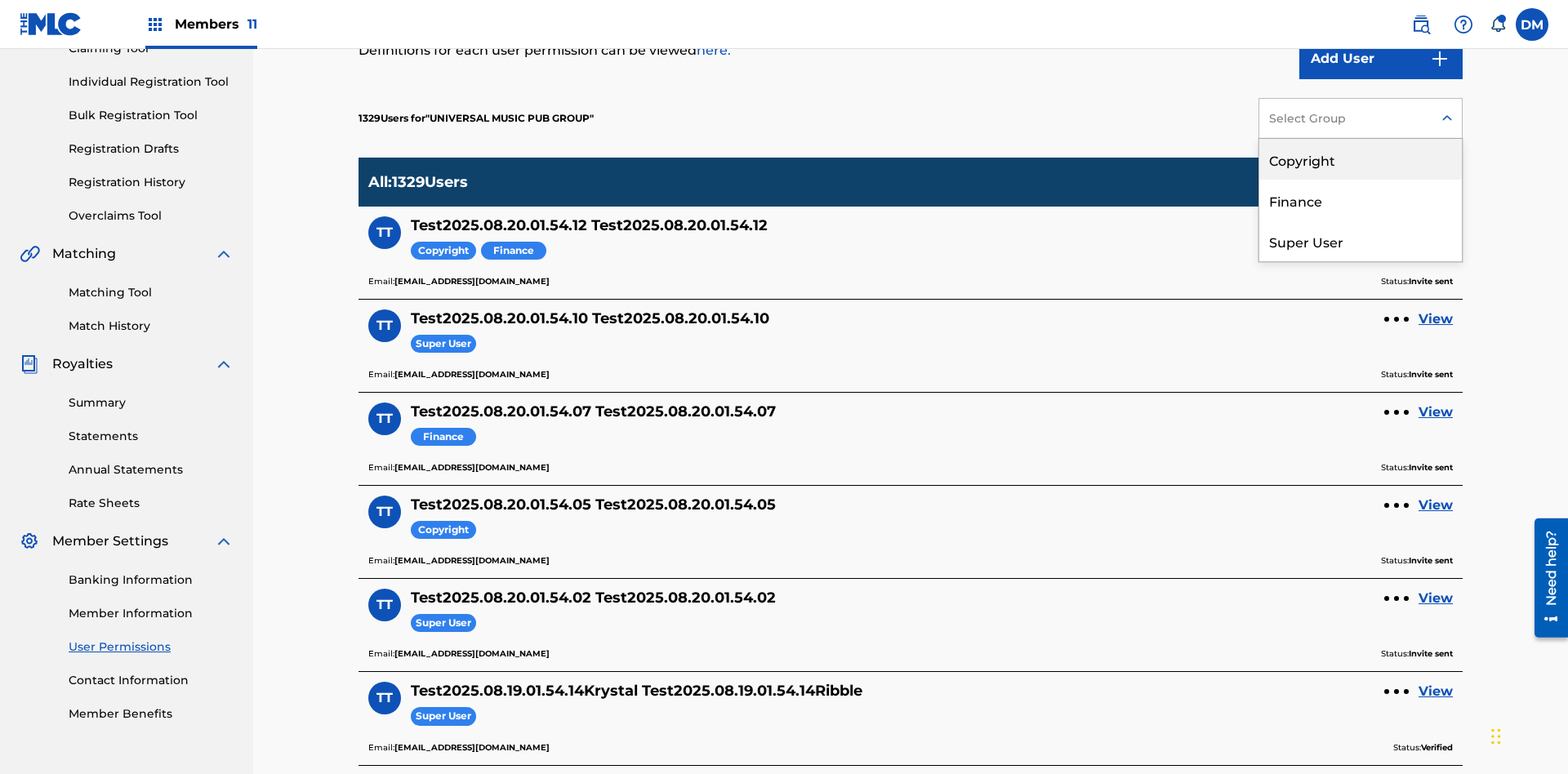
click at [1361, 159] on div "Copyright" at bounding box center [1361, 159] width 203 height 41
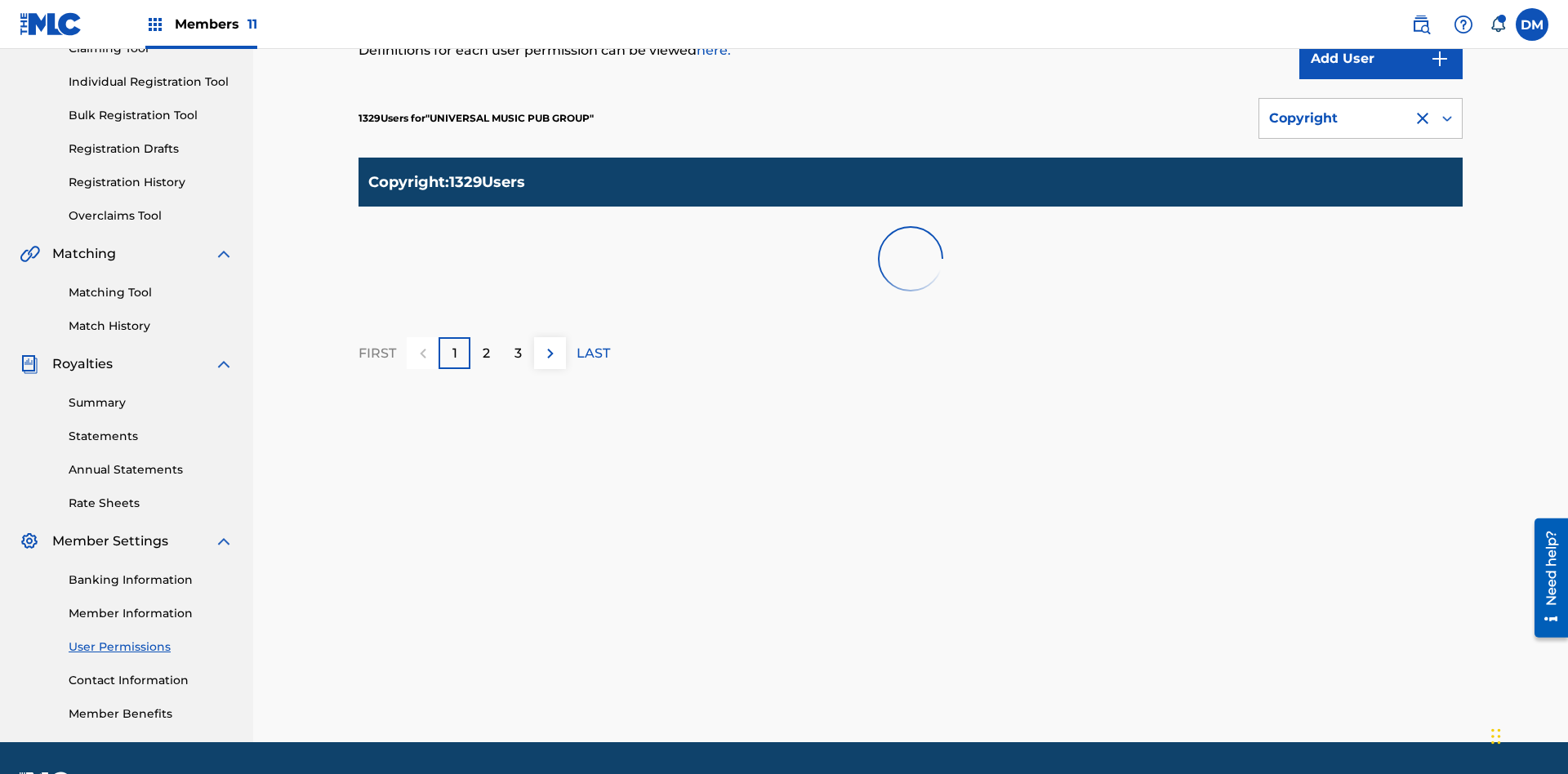
click at [1361, 118] on div "Copyright" at bounding box center [1336, 118] width 134 height 20
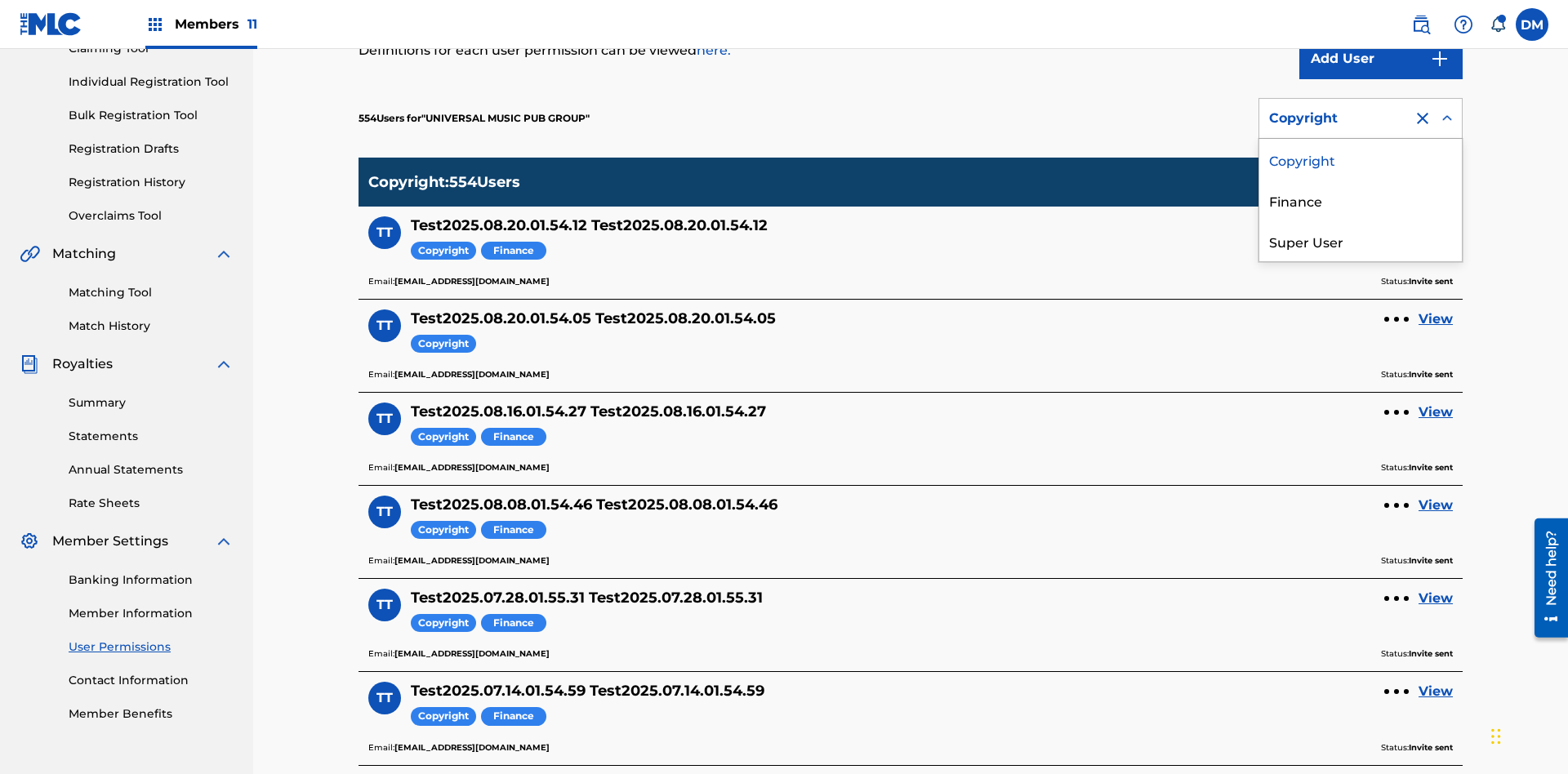
click at [1361, 200] on div "Finance" at bounding box center [1361, 200] width 203 height 41
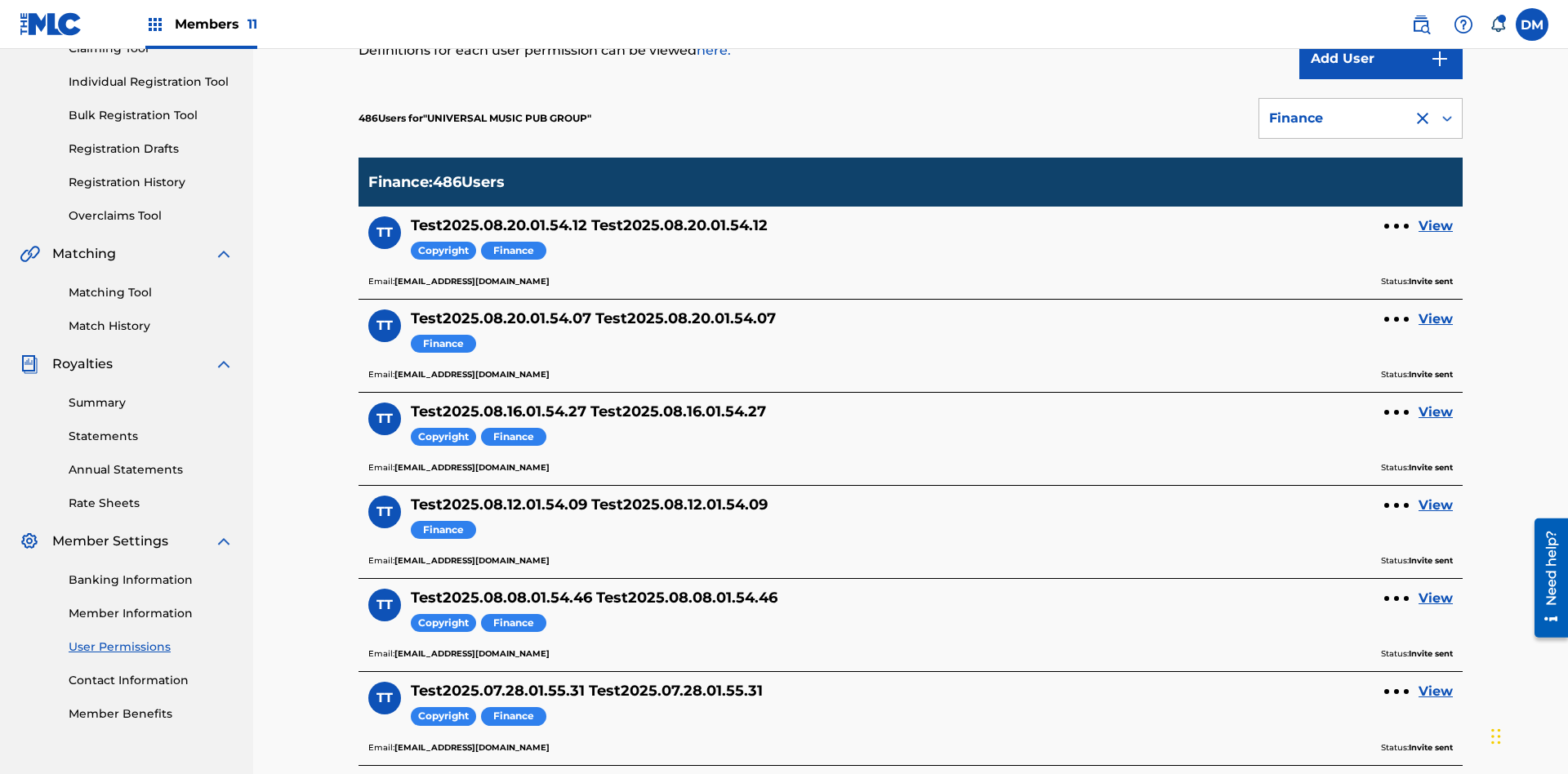
click at [1361, 118] on div "Finance" at bounding box center [1336, 118] width 134 height 20
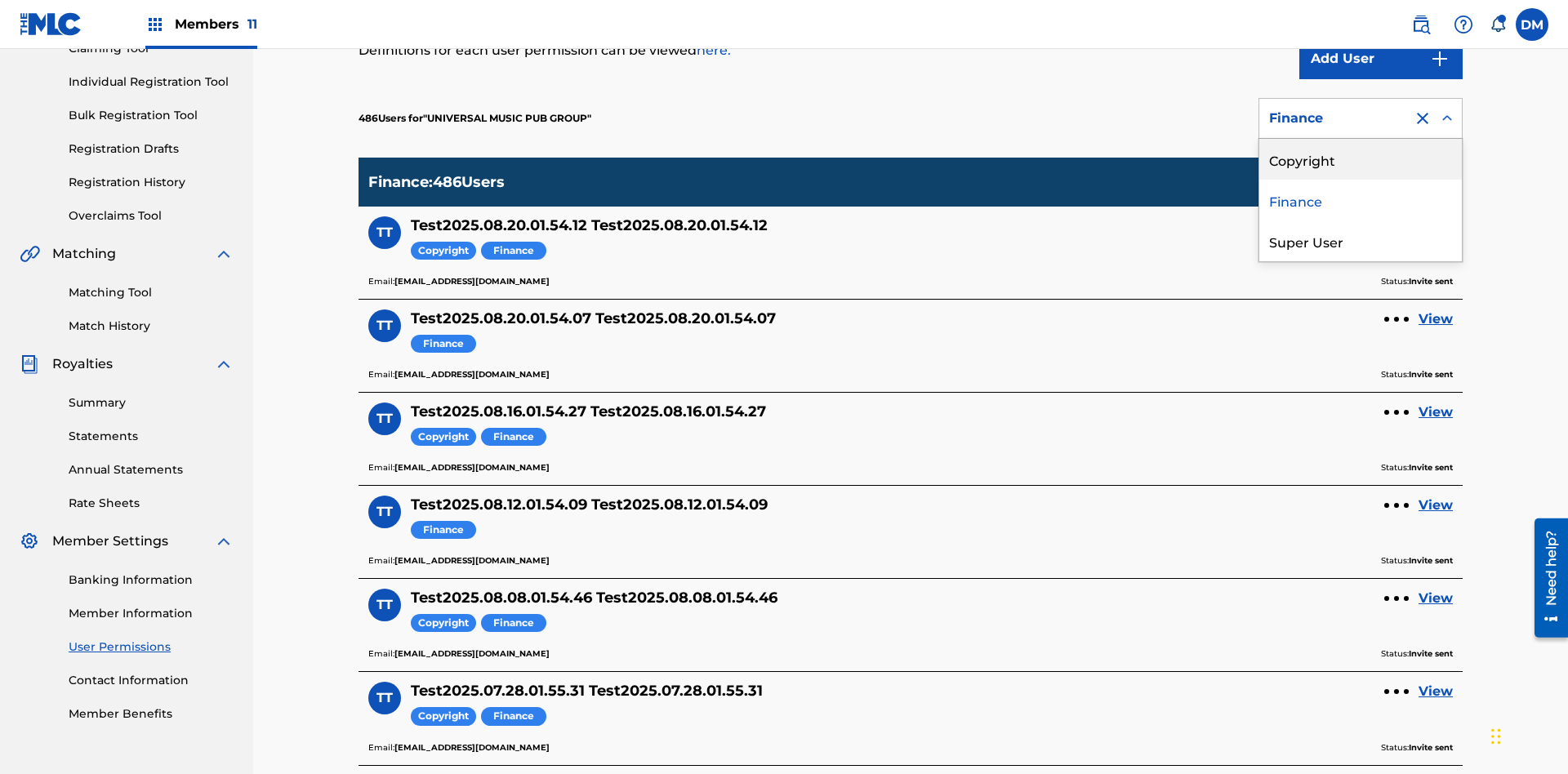
click at [1361, 241] on div "Super User" at bounding box center [1361, 240] width 203 height 41
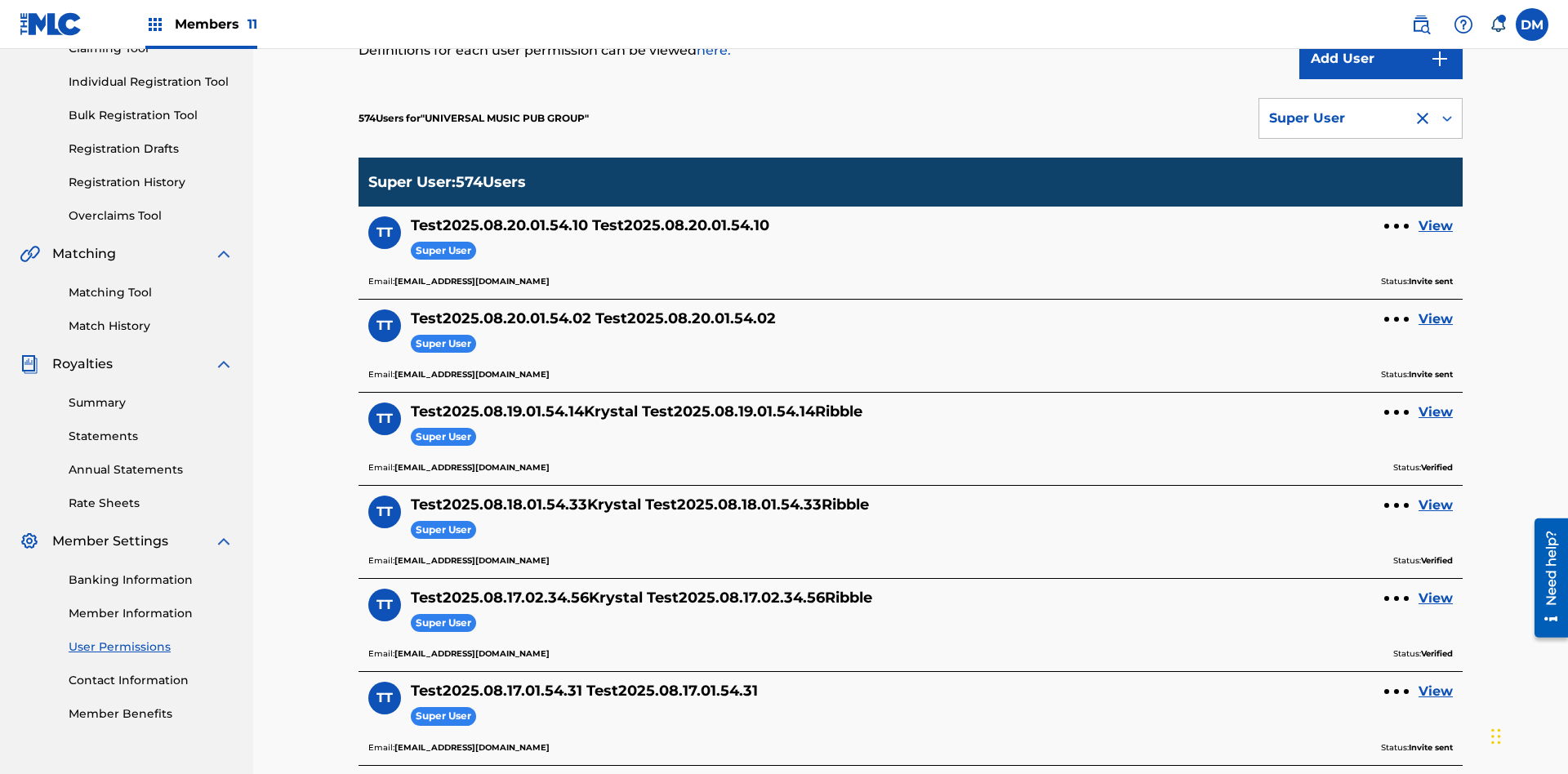
click at [1361, 118] on div "Super User" at bounding box center [1336, 118] width 134 height 20
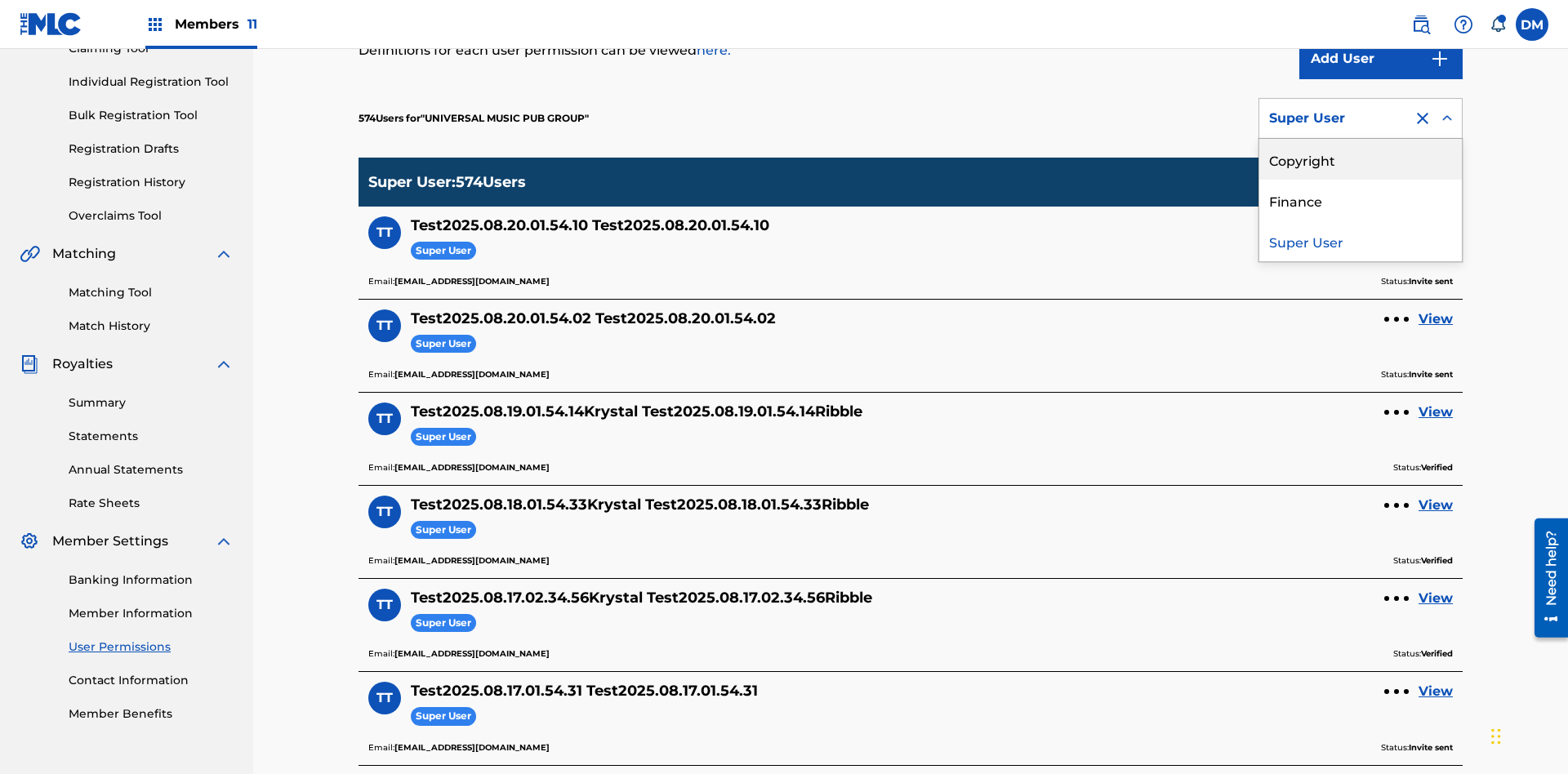
click at [1361, 159] on div "Copyright" at bounding box center [1361, 159] width 203 height 41
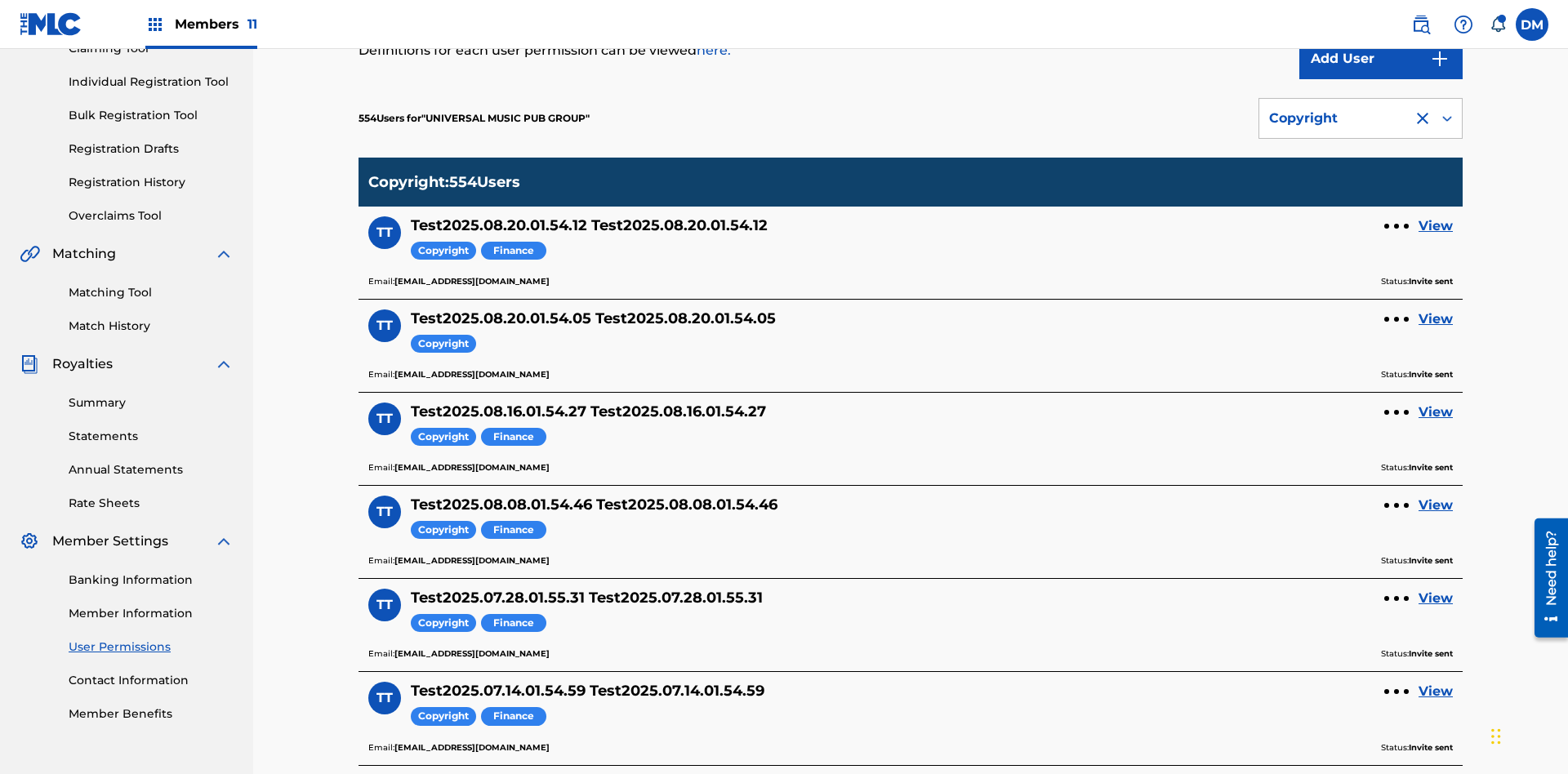
click at [1361, 118] on div "Copyright" at bounding box center [1336, 118] width 134 height 20
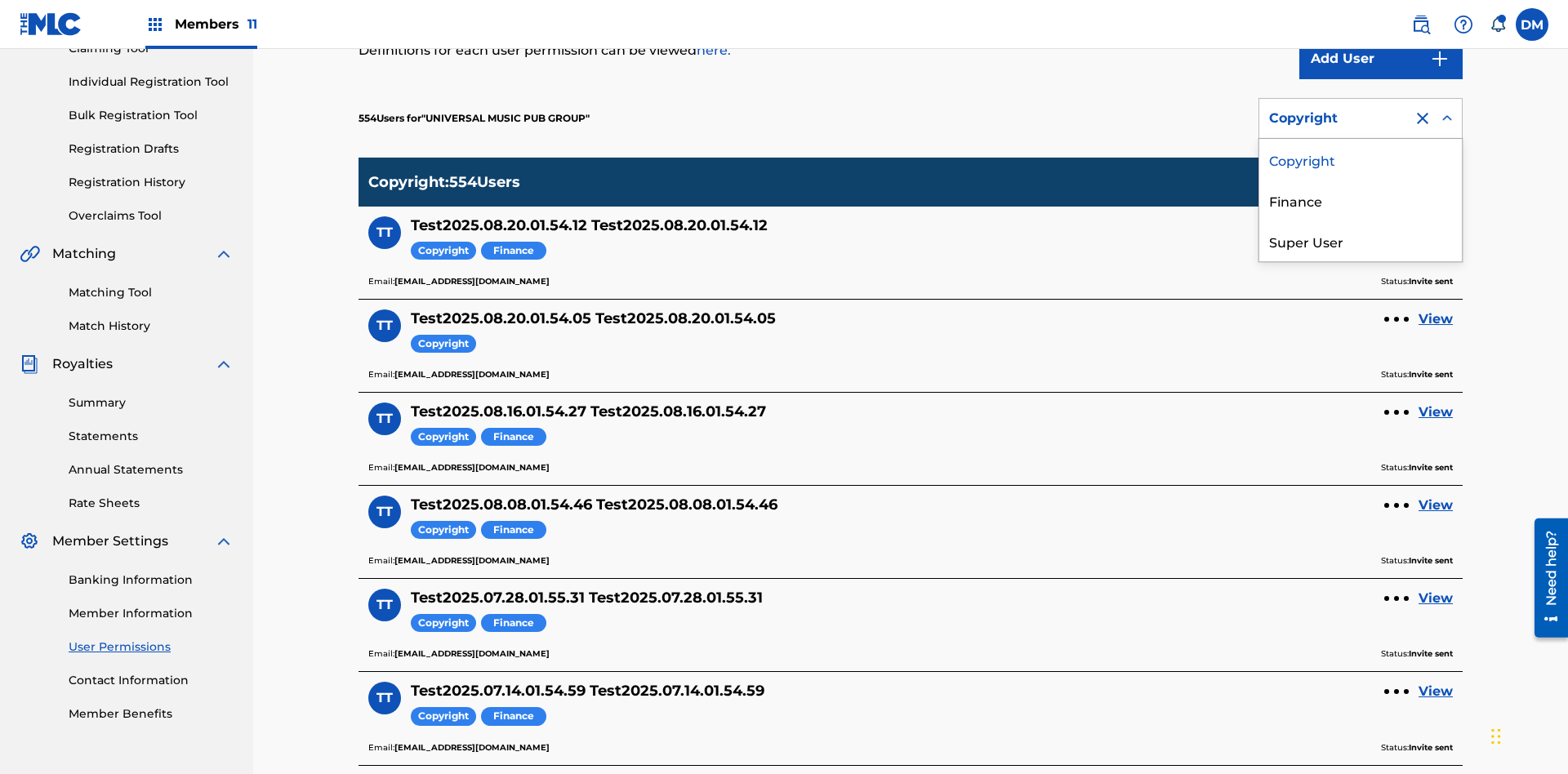
click at [1361, 200] on div "Finance" at bounding box center [1361, 200] width 203 height 41
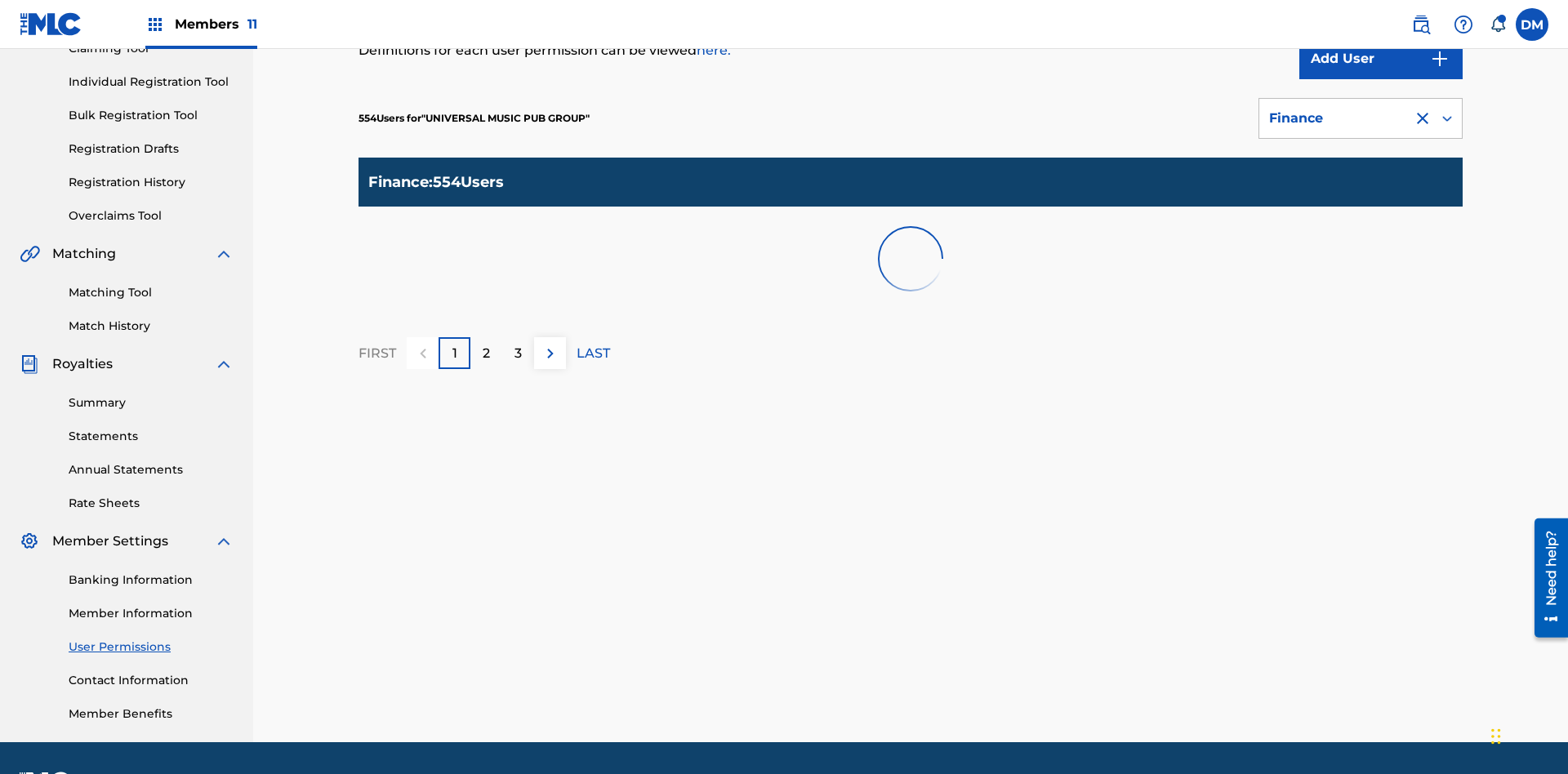
click at [1423, 109] on div at bounding box center [1422, 118] width 20 height 20
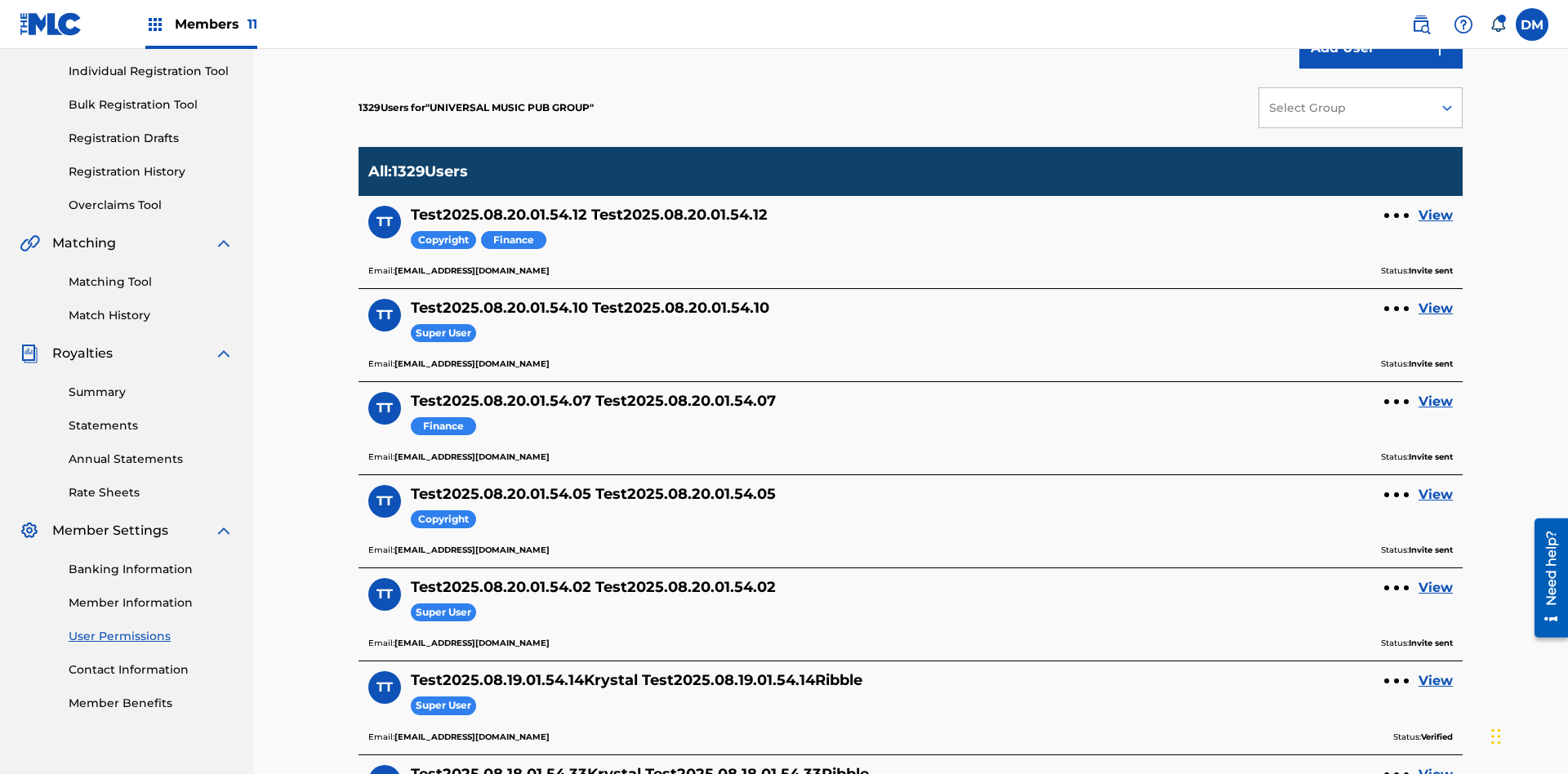
click at [1436, 485] on link "View" at bounding box center [1436, 495] width 34 height 20
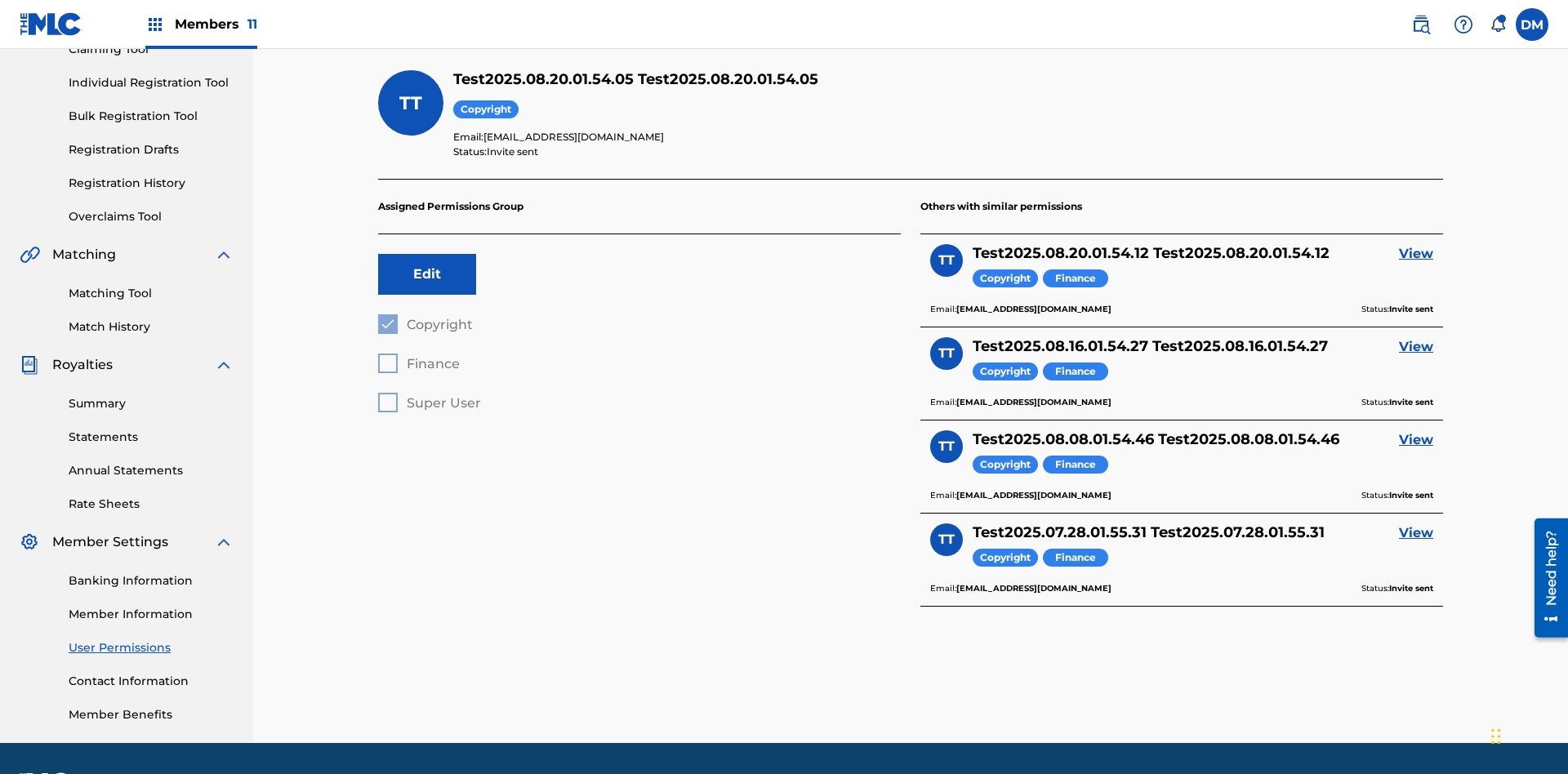
scroll to position [238, 0]
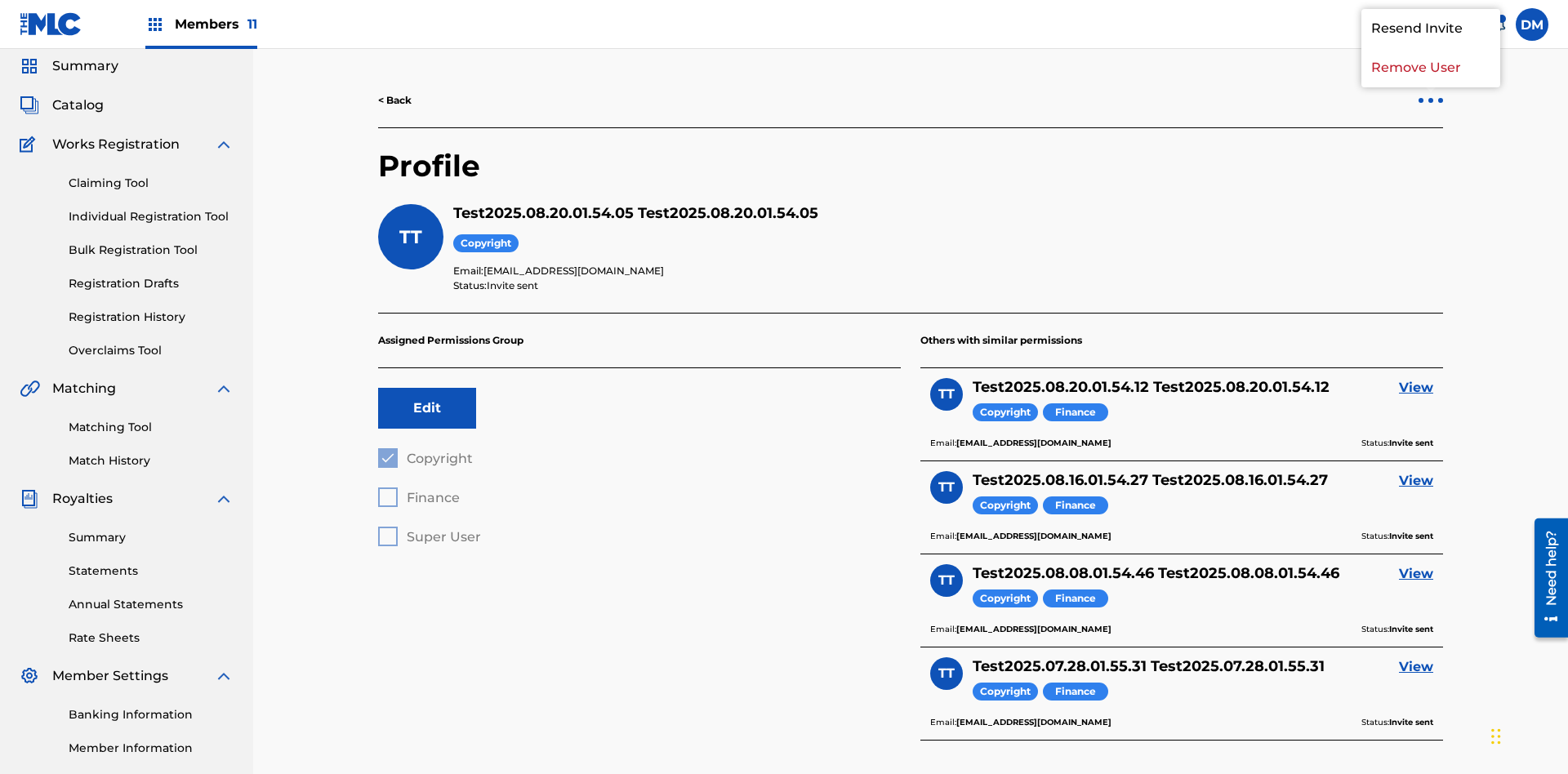
click at [1431, 87] on p "Remove User" at bounding box center [1431, 67] width 139 height 39
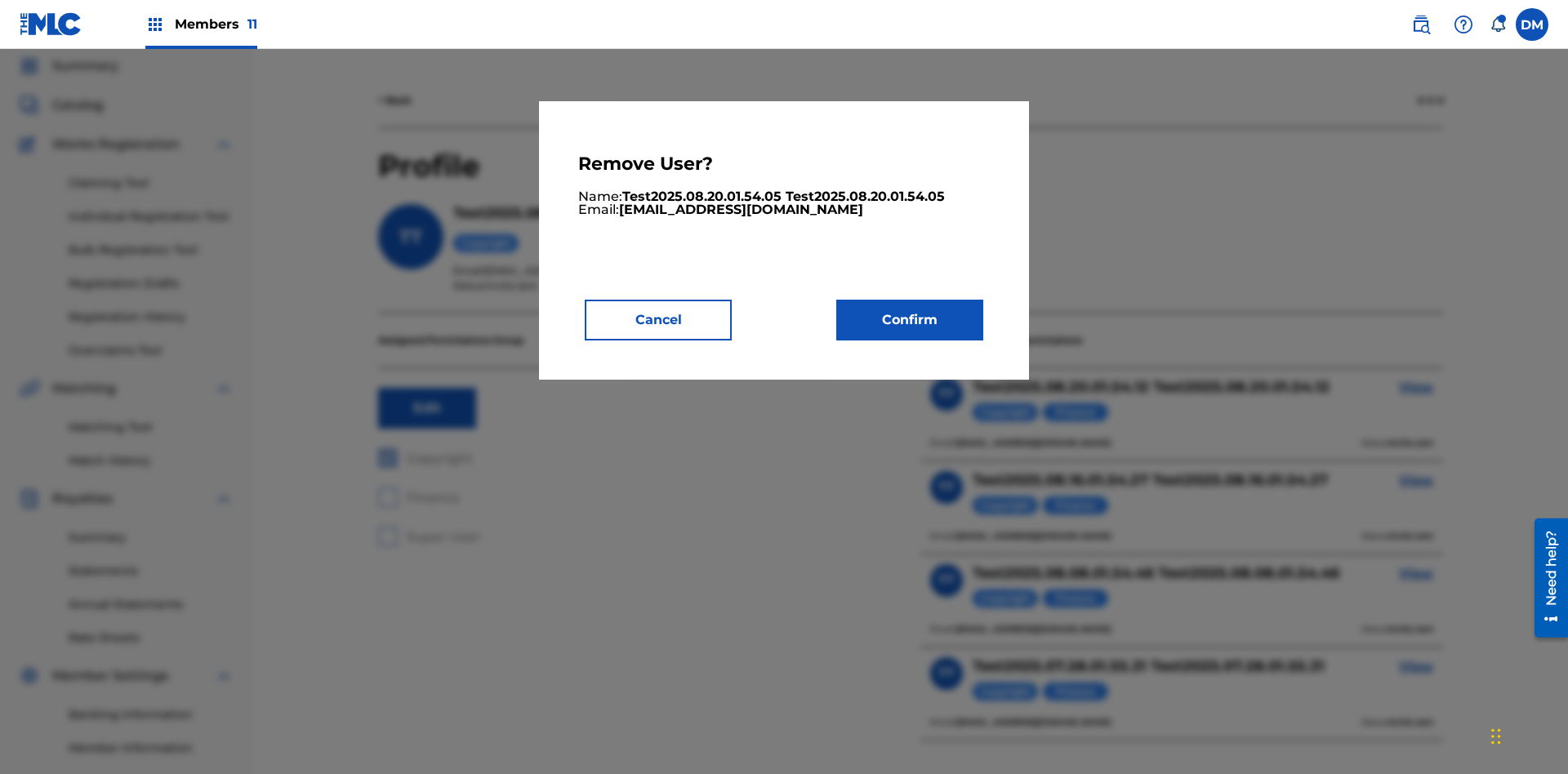
scroll to position [8, 0]
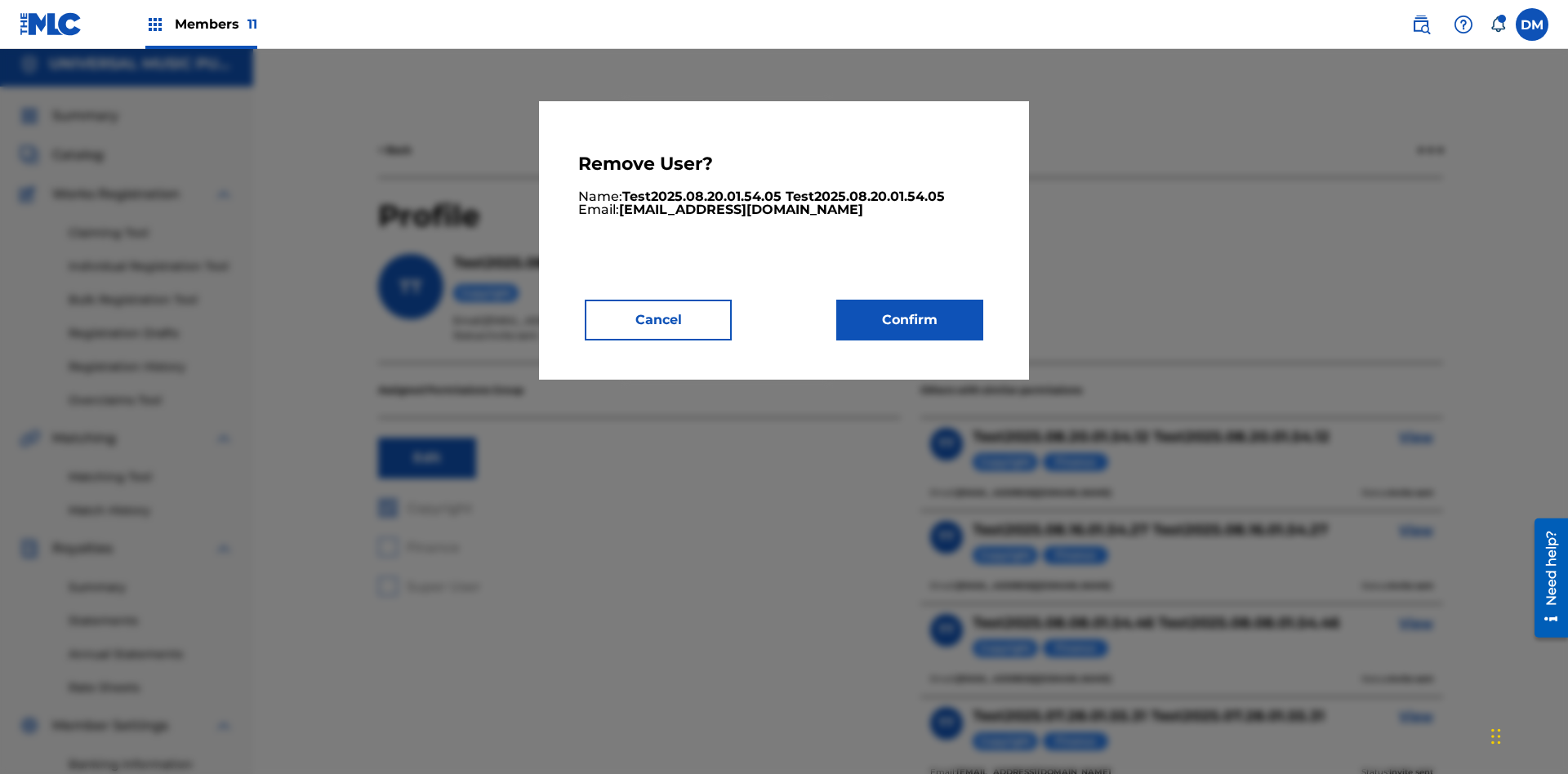
click at [910, 319] on button "Confirm" at bounding box center [909, 320] width 147 height 41
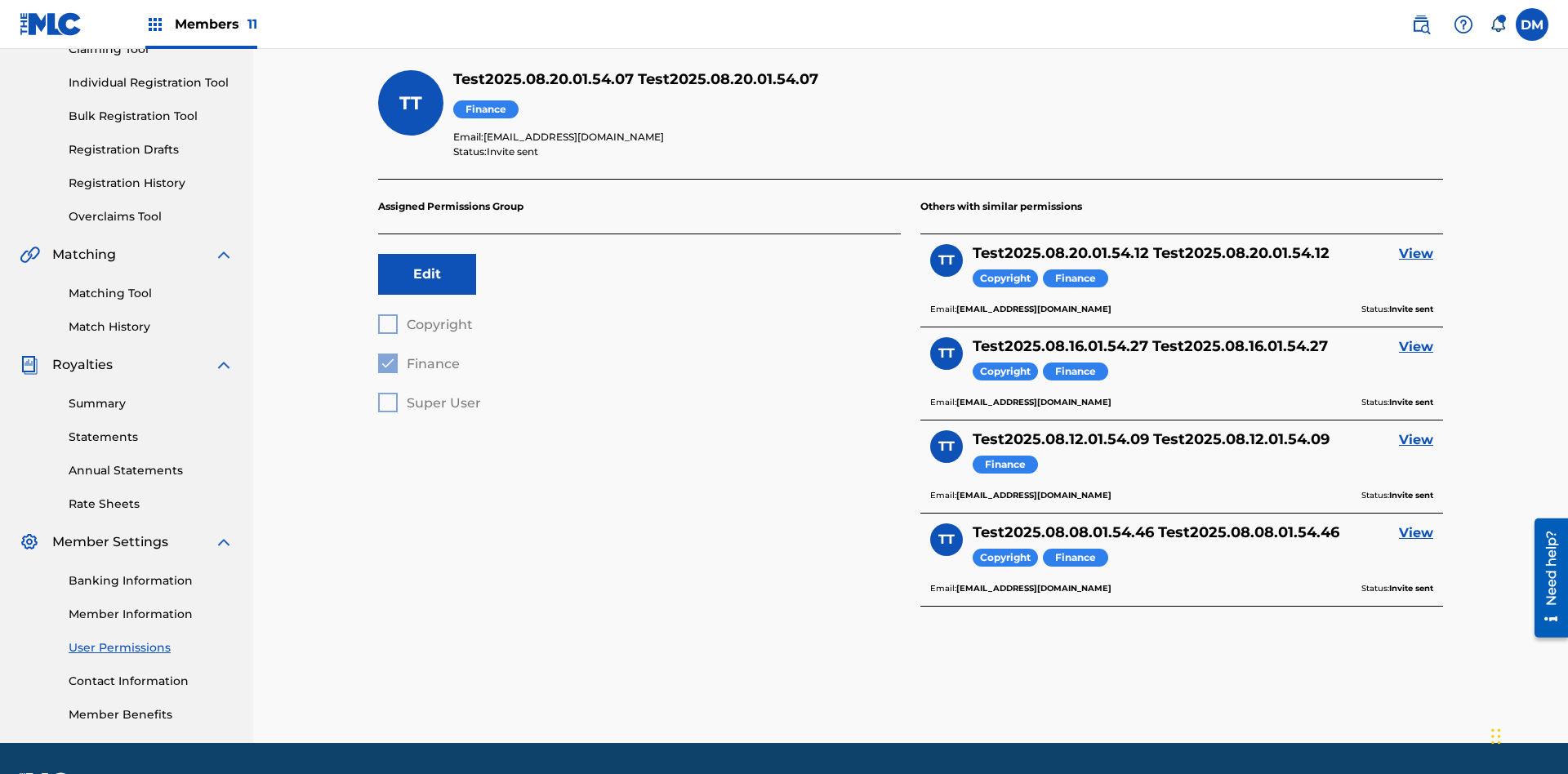
scroll to position [238, 0]
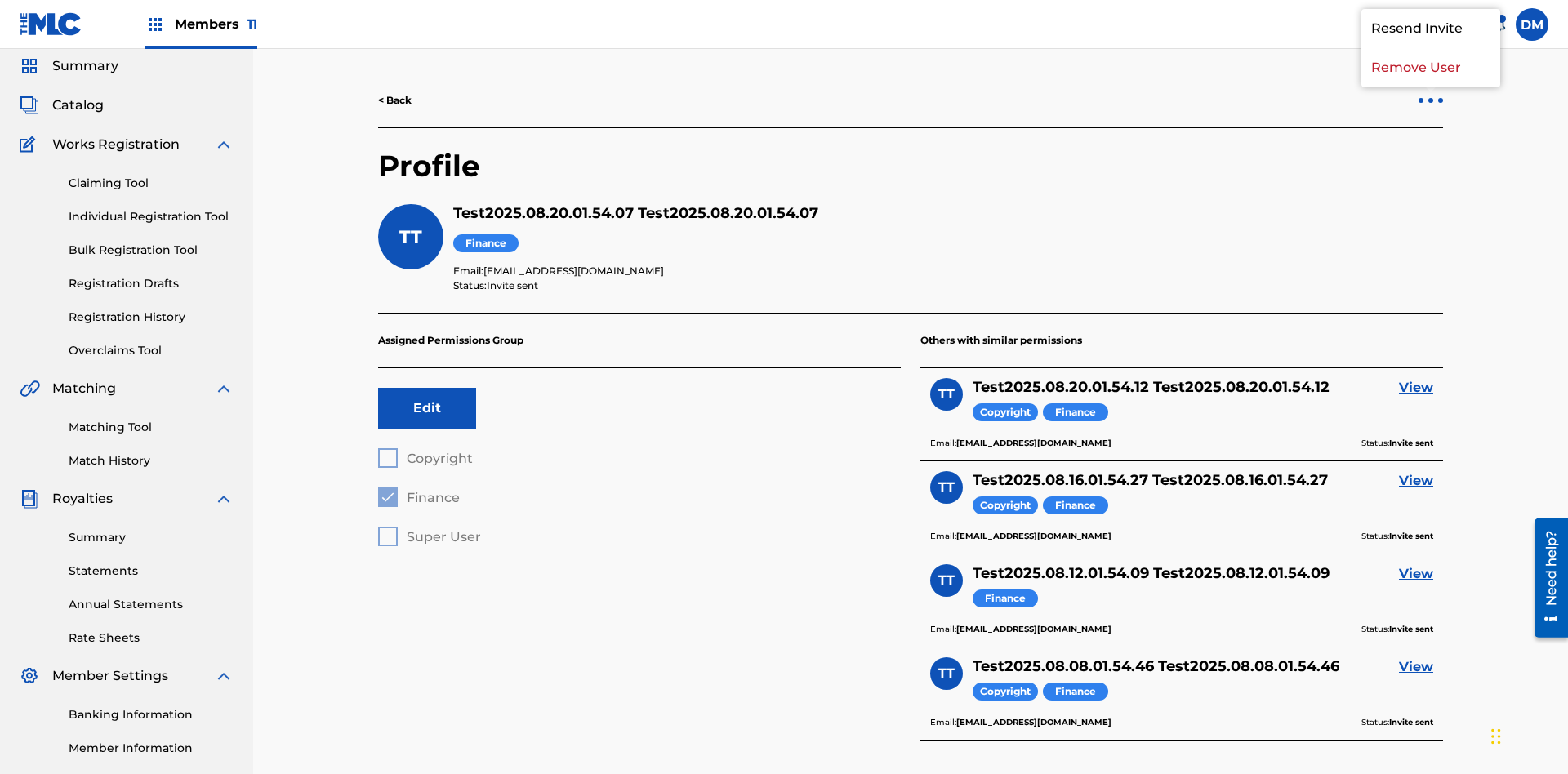
click at [1431, 87] on p "Remove User" at bounding box center [1431, 67] width 139 height 39
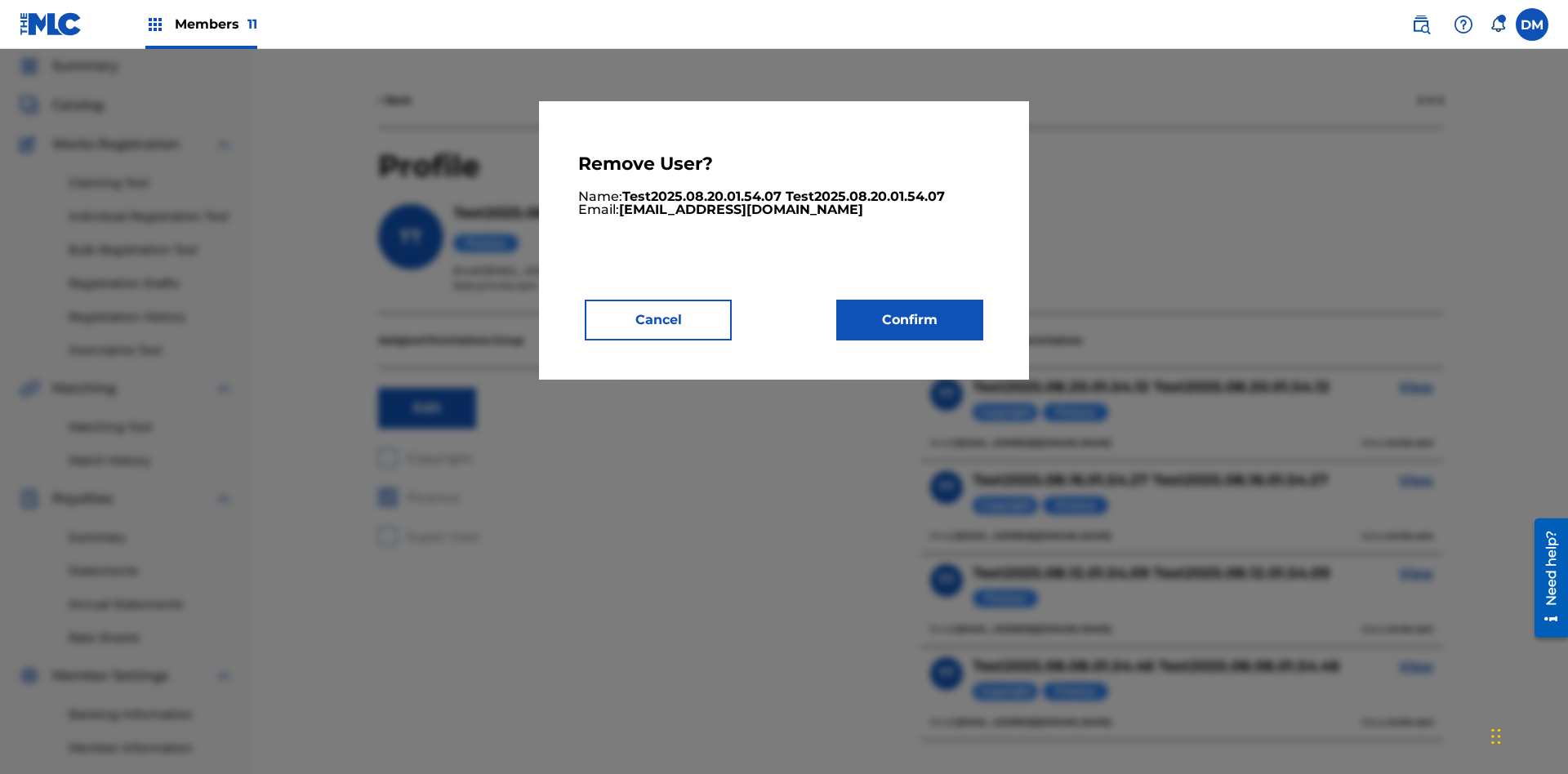
scroll to position [8, 0]
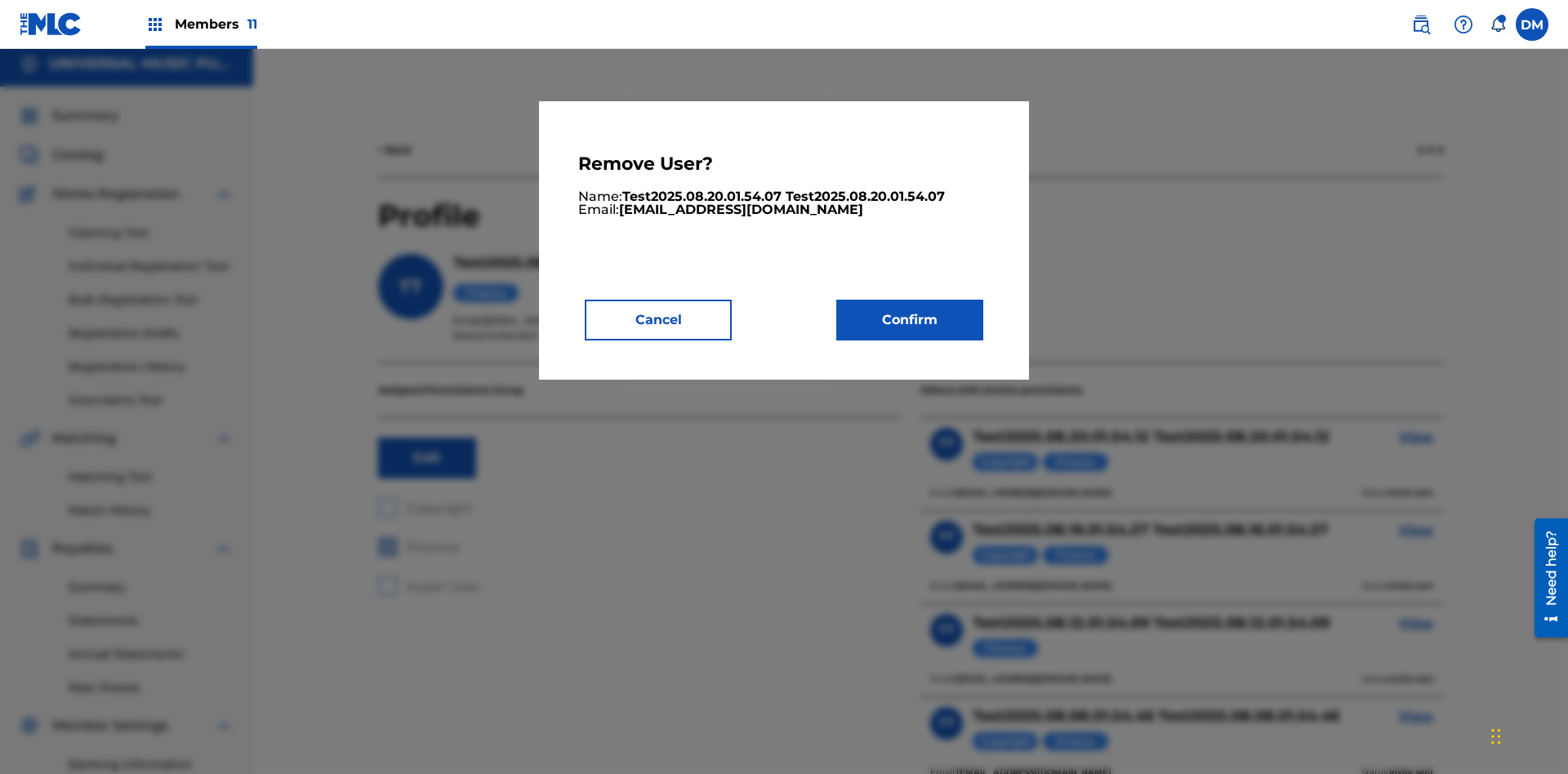
click at [910, 319] on button "Confirm" at bounding box center [909, 320] width 147 height 41
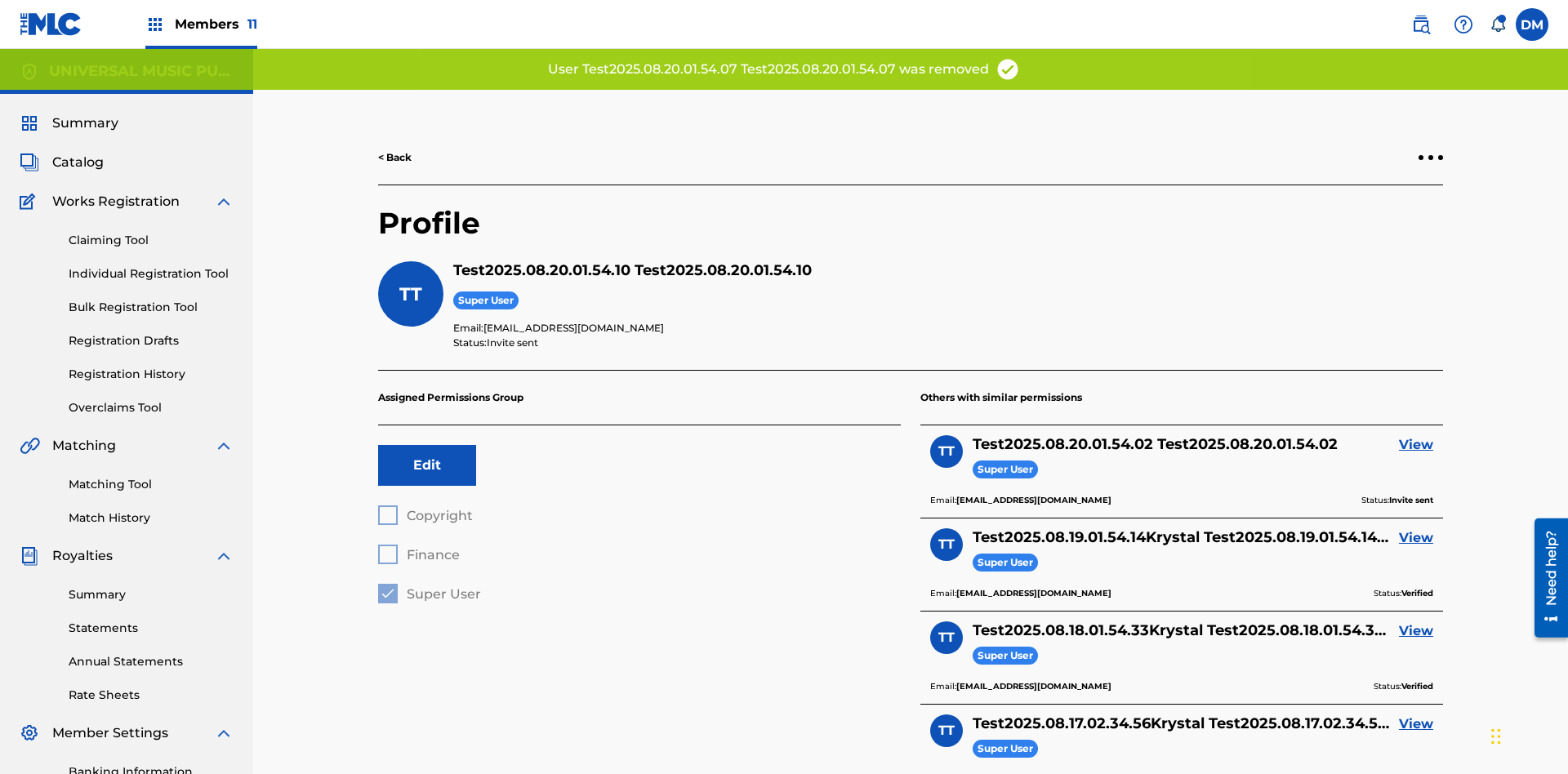
scroll to position [191, 0]
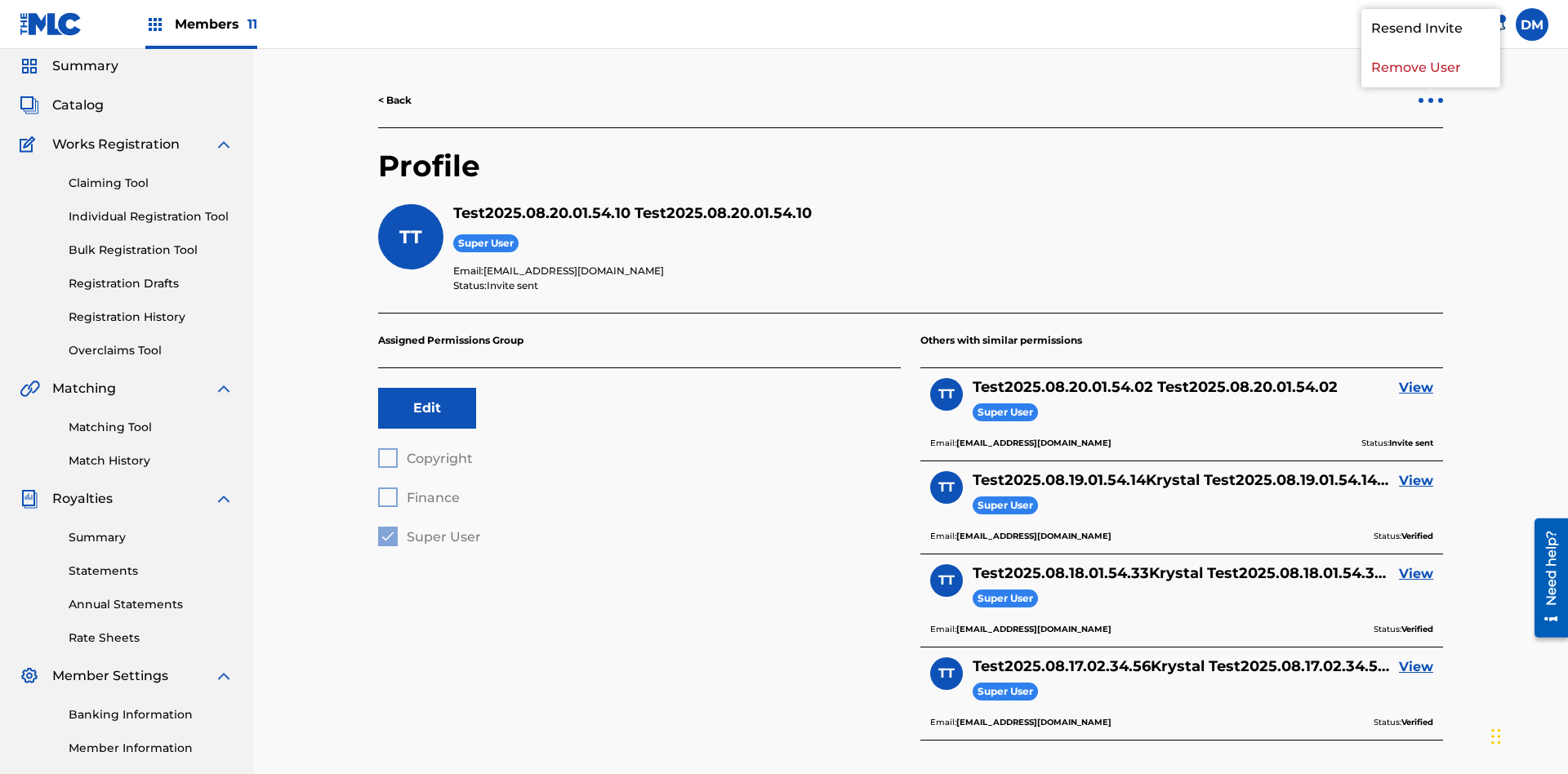
click at [1431, 87] on p "Remove User" at bounding box center [1431, 67] width 139 height 39
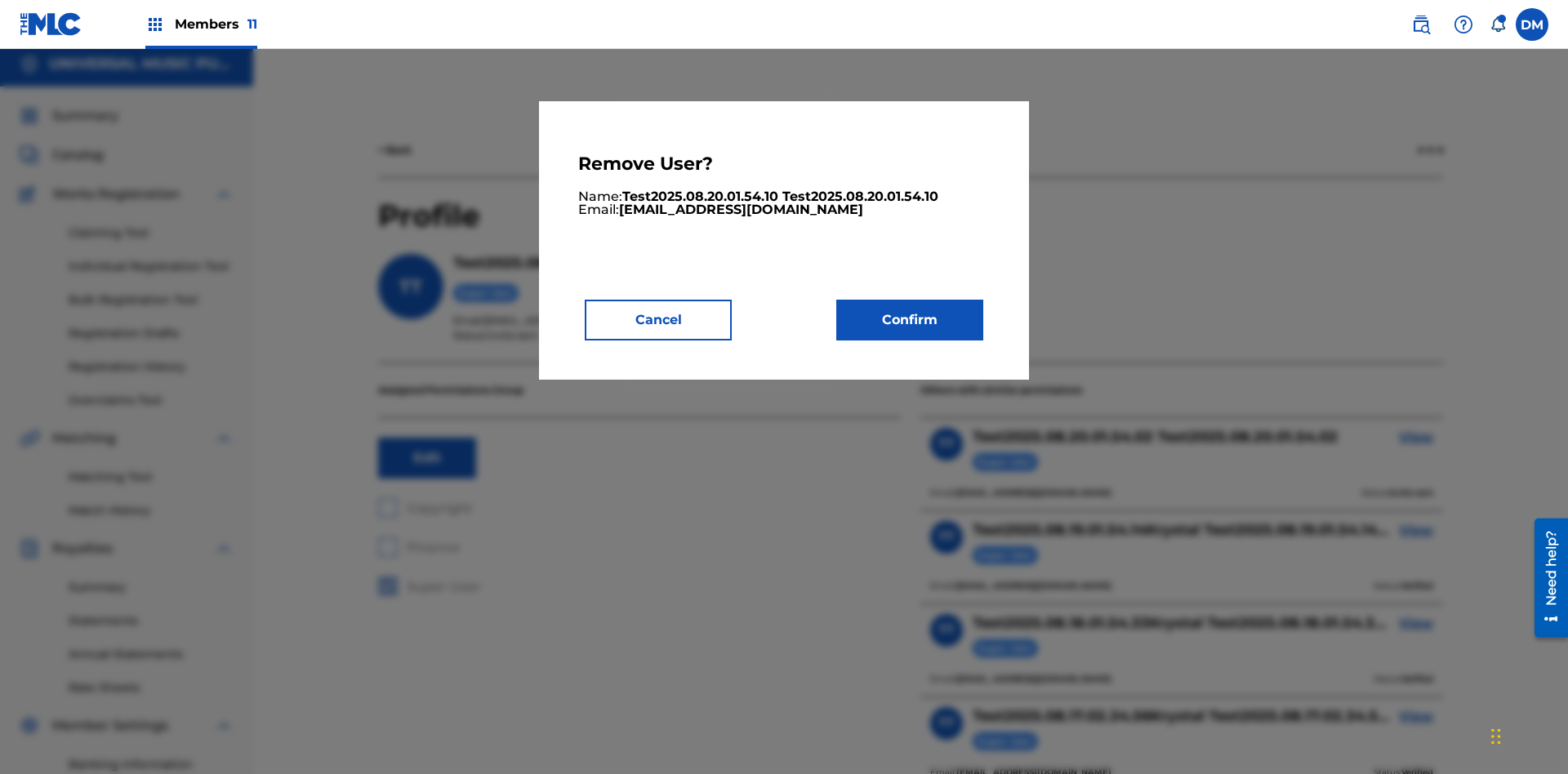
click at [910, 319] on button "Confirm" at bounding box center [909, 320] width 147 height 41
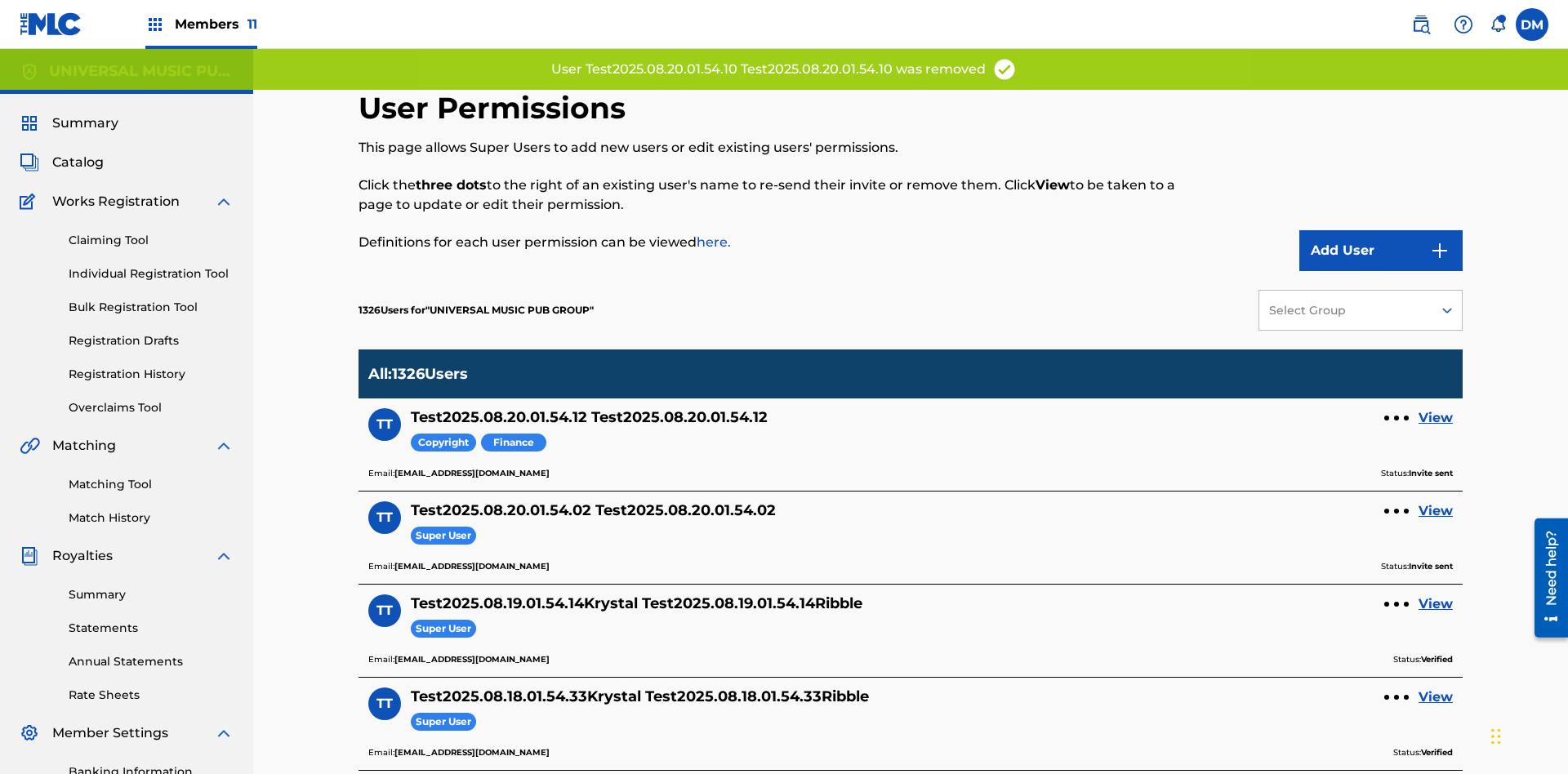
click at [1436, 409] on link "View" at bounding box center [1436, 418] width 34 height 20
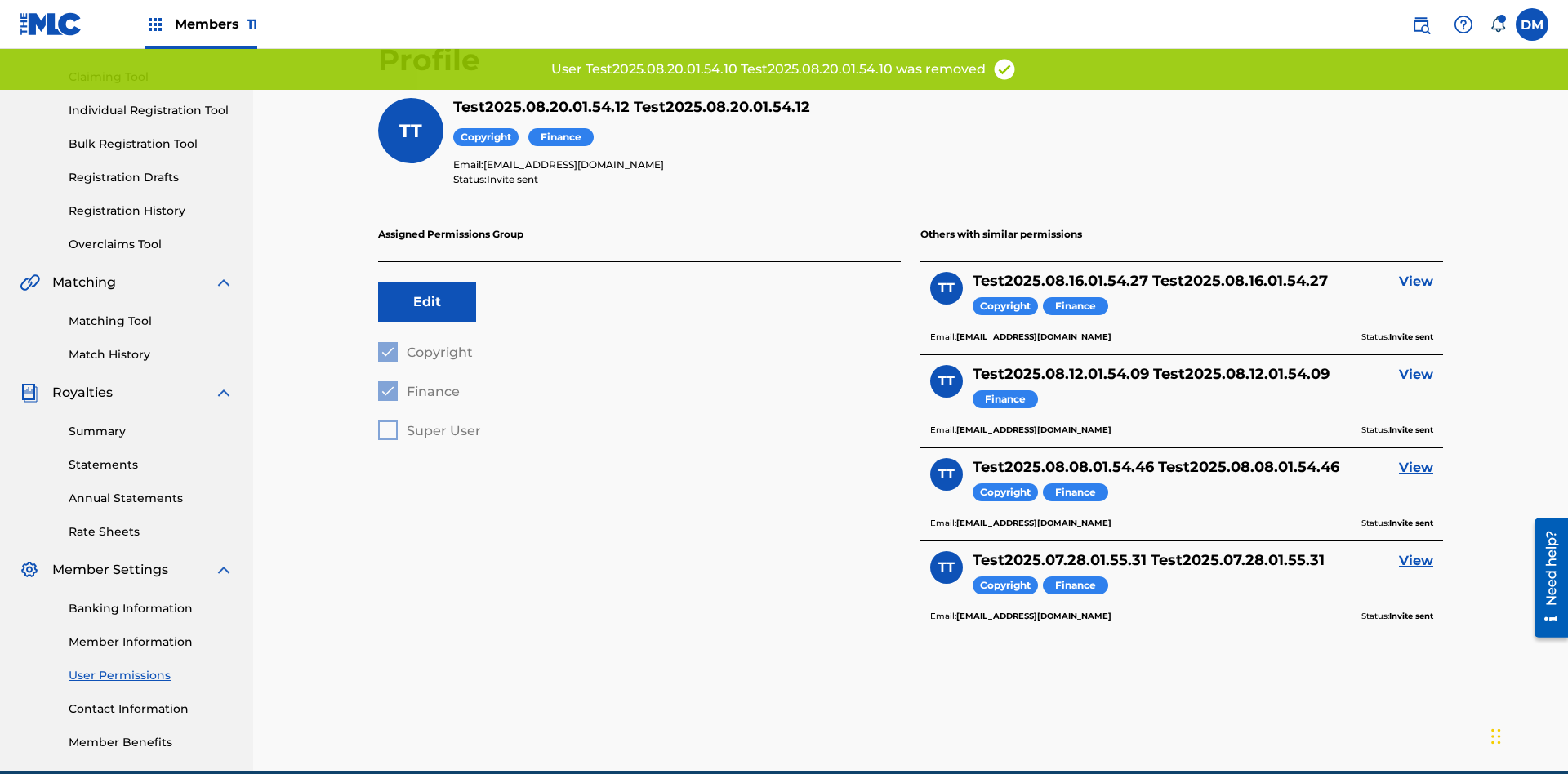
scroll to position [238, 0]
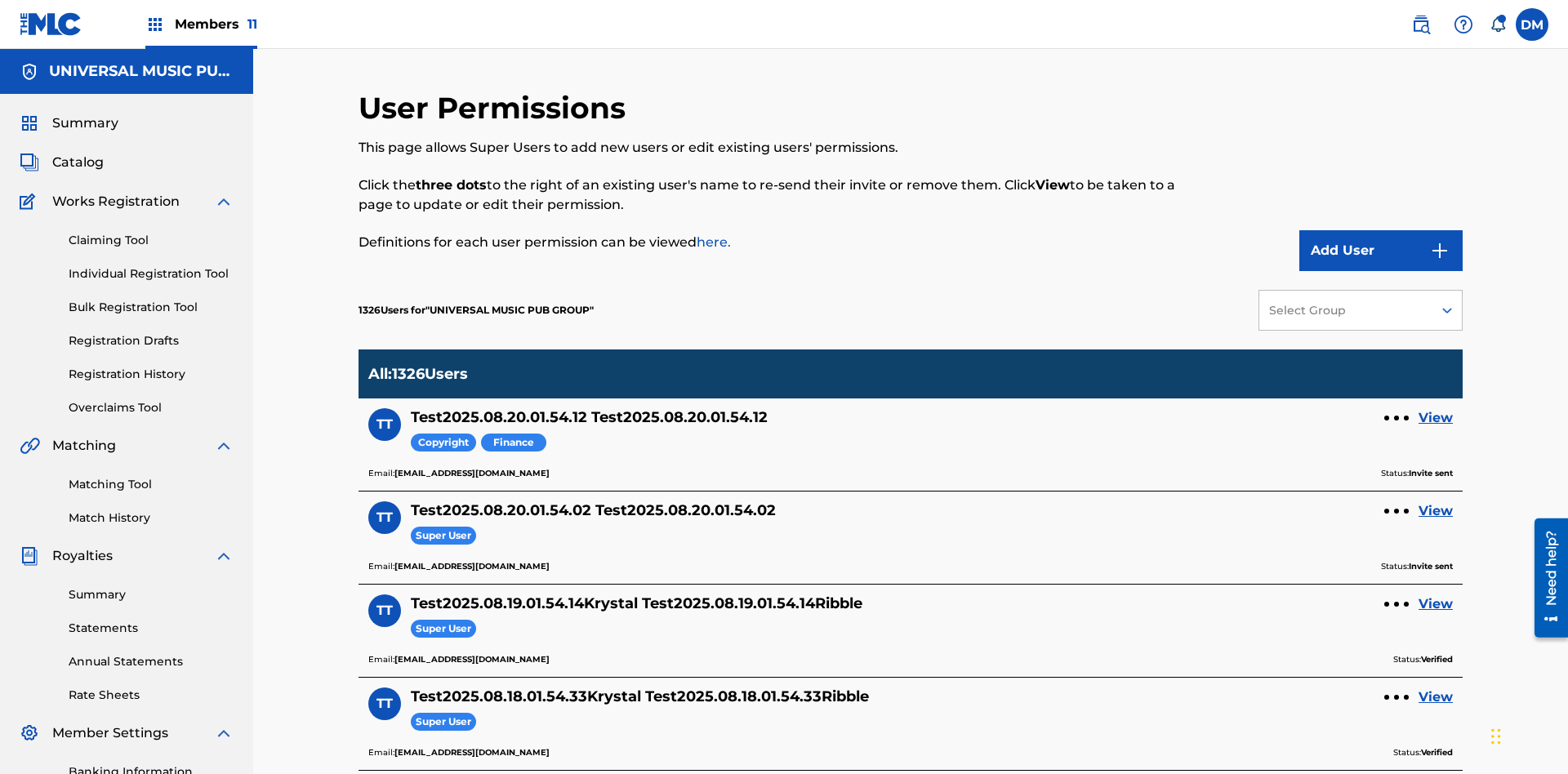
click at [1397, 415] on div at bounding box center [1396, 417] width 5 height 5
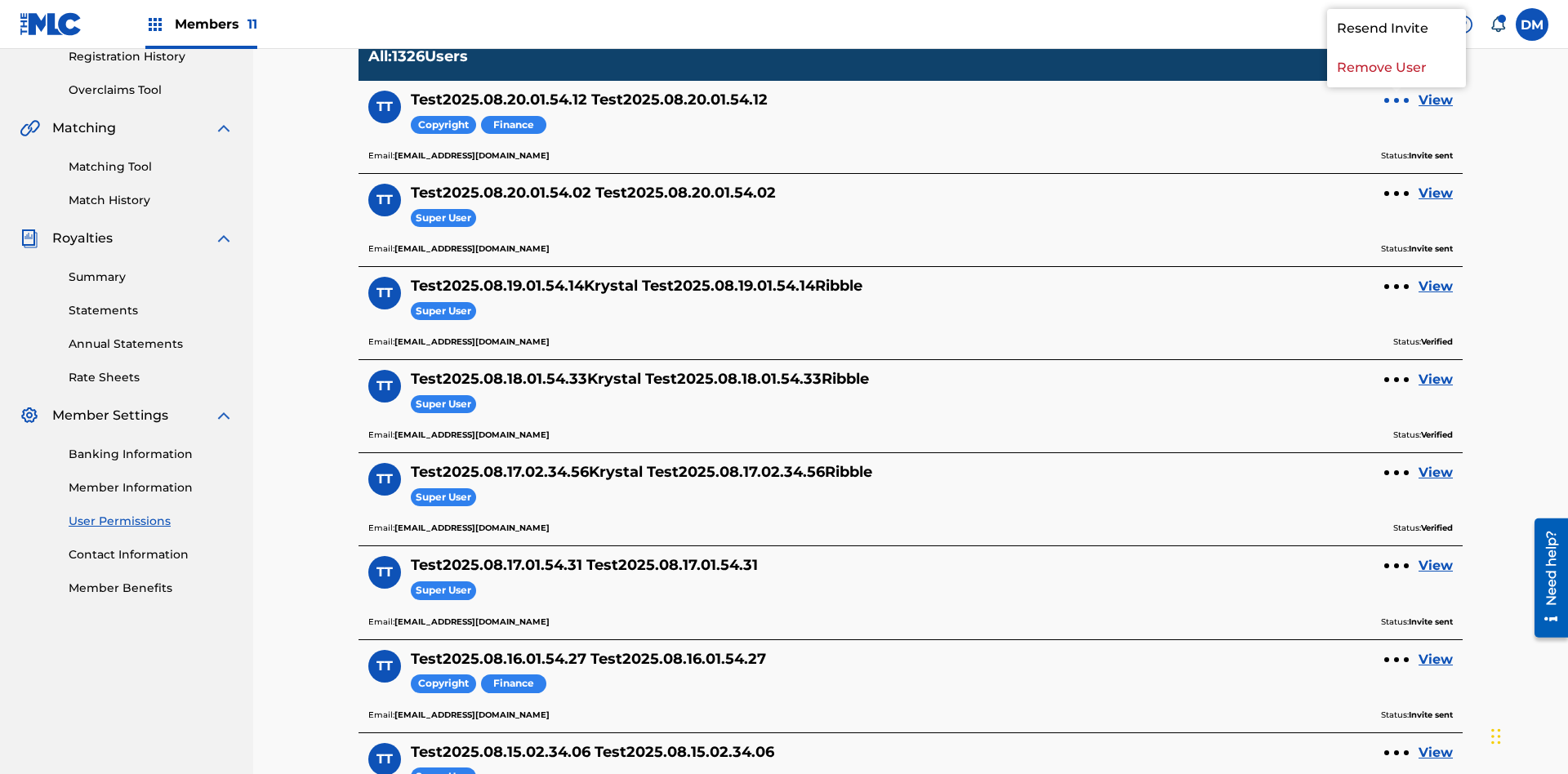
click at [1397, 87] on p "Remove User" at bounding box center [1397, 67] width 139 height 39
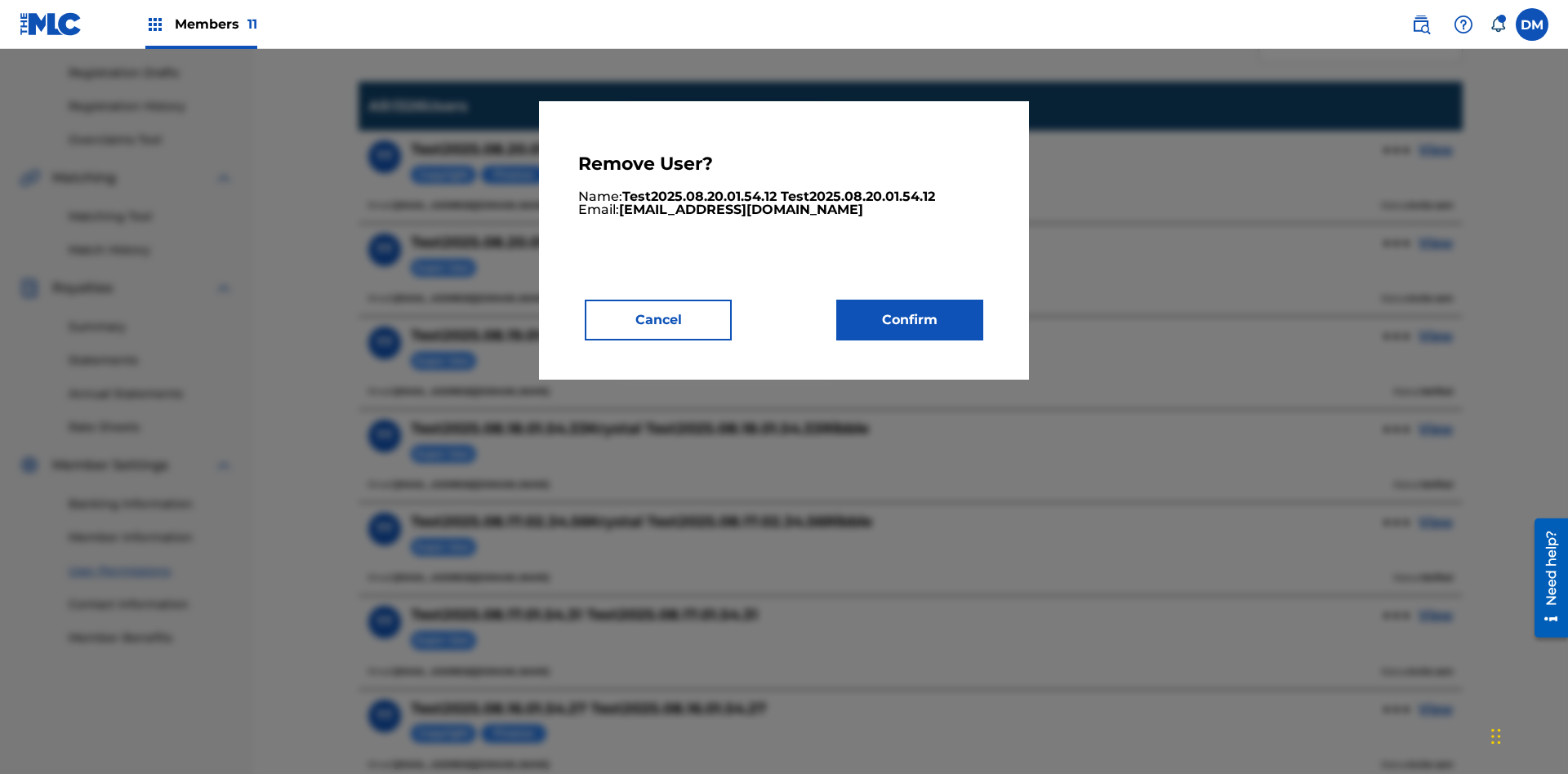
click at [910, 319] on button "Confirm" at bounding box center [909, 320] width 147 height 41
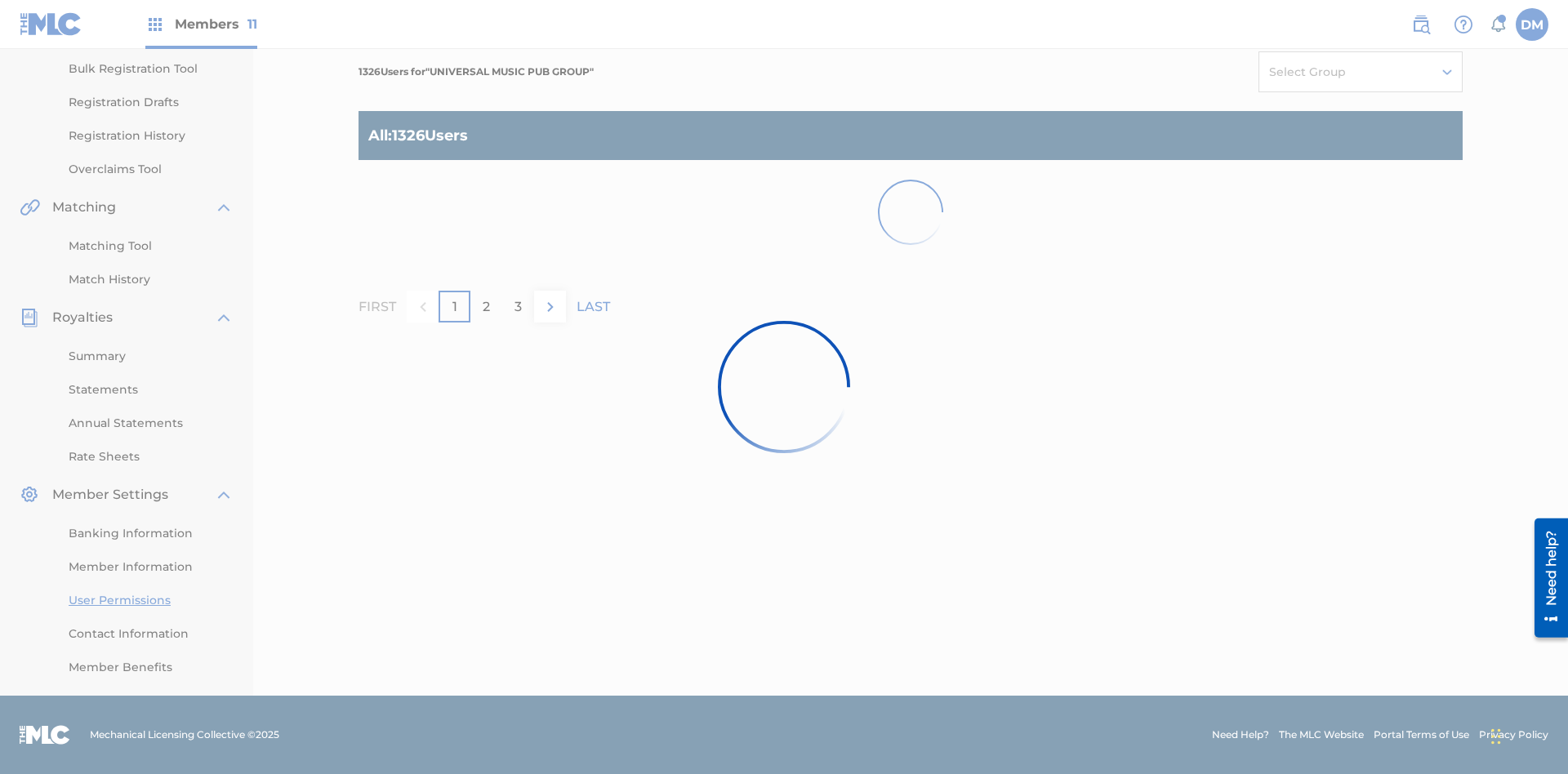
scroll to position [310, 0]
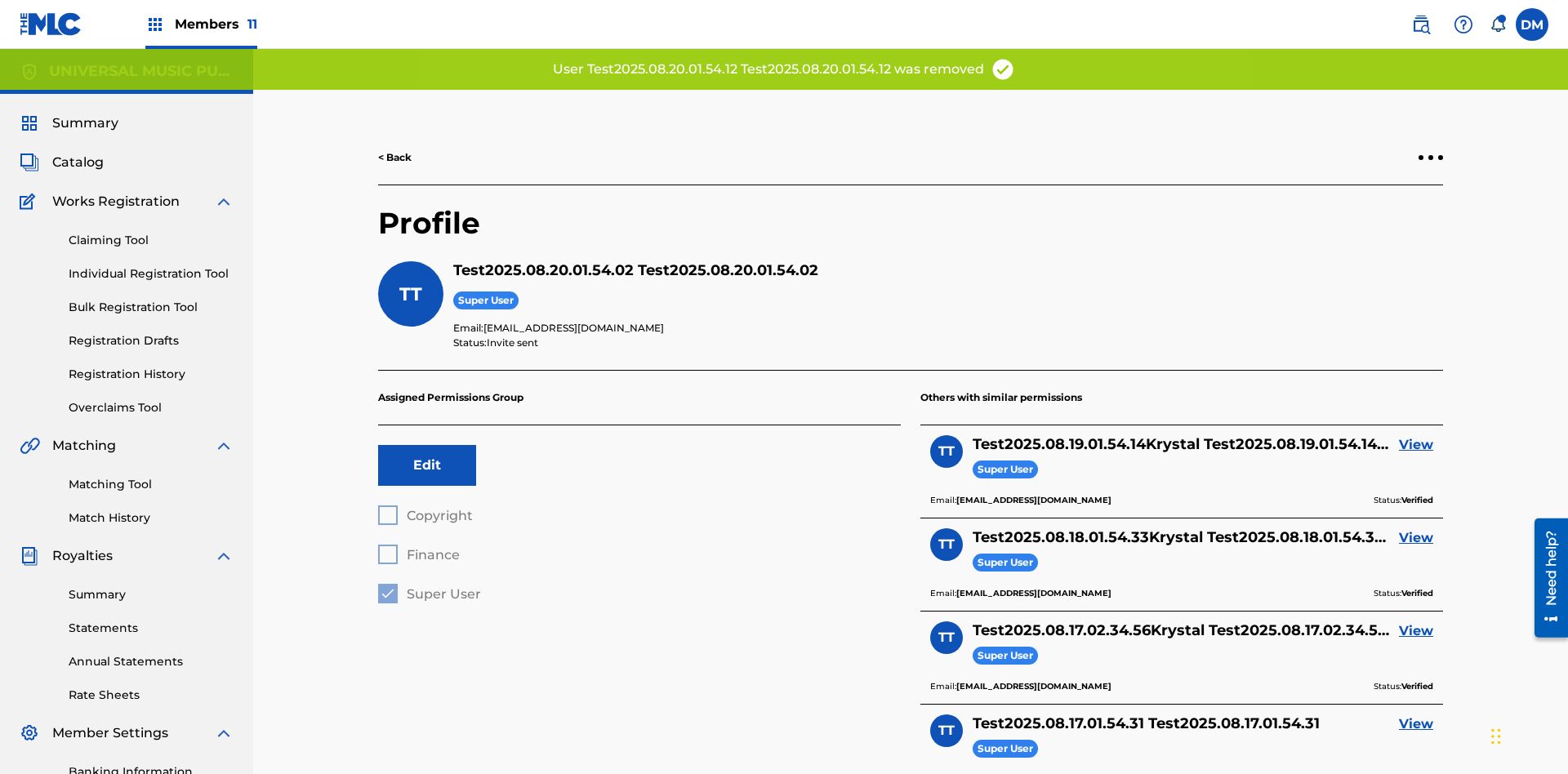
scroll to position [238, 0]
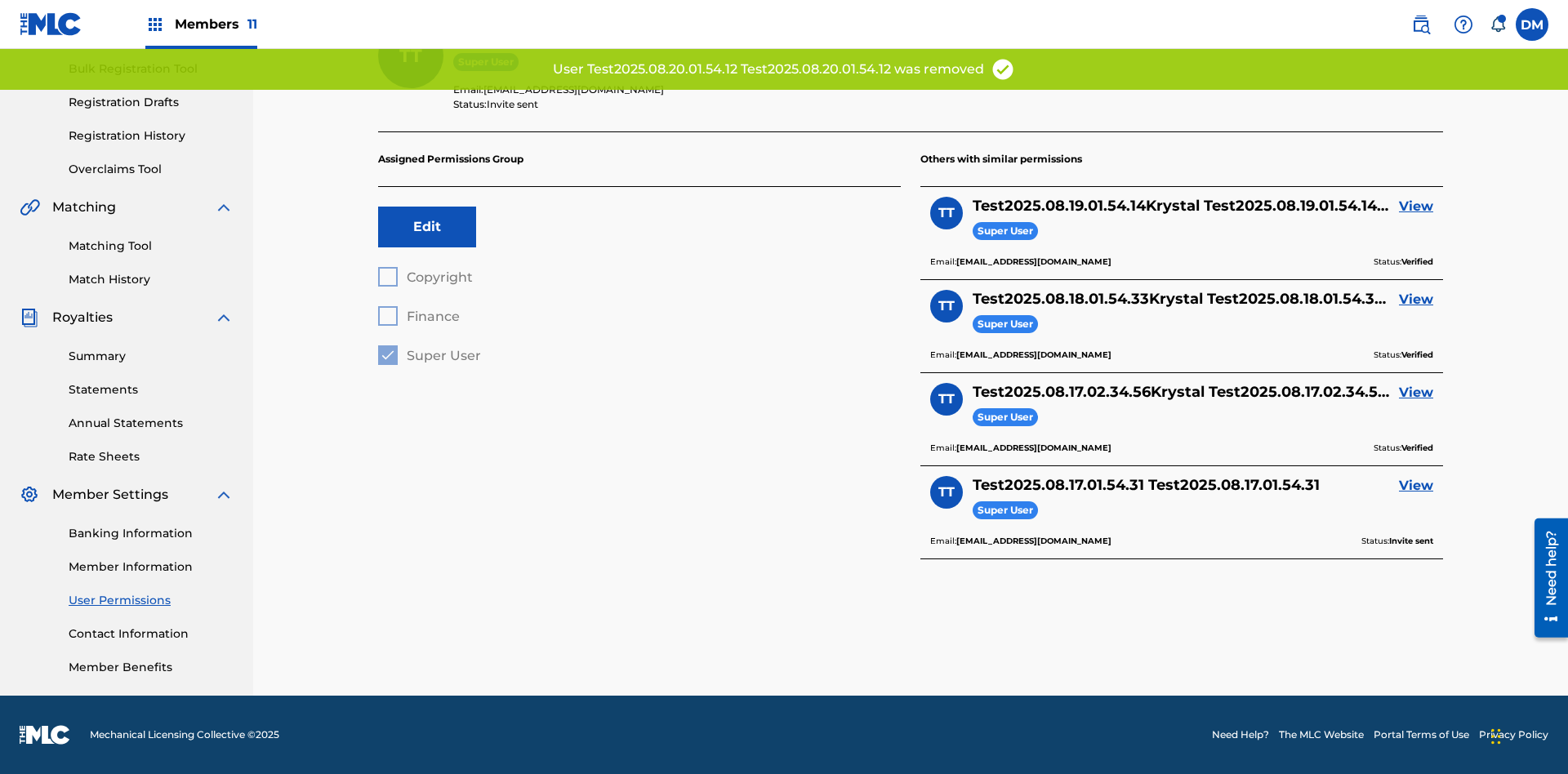
click at [1417, 206] on link "View" at bounding box center [1417, 206] width 34 height 20
